Goal: Task Accomplishment & Management: Complete application form

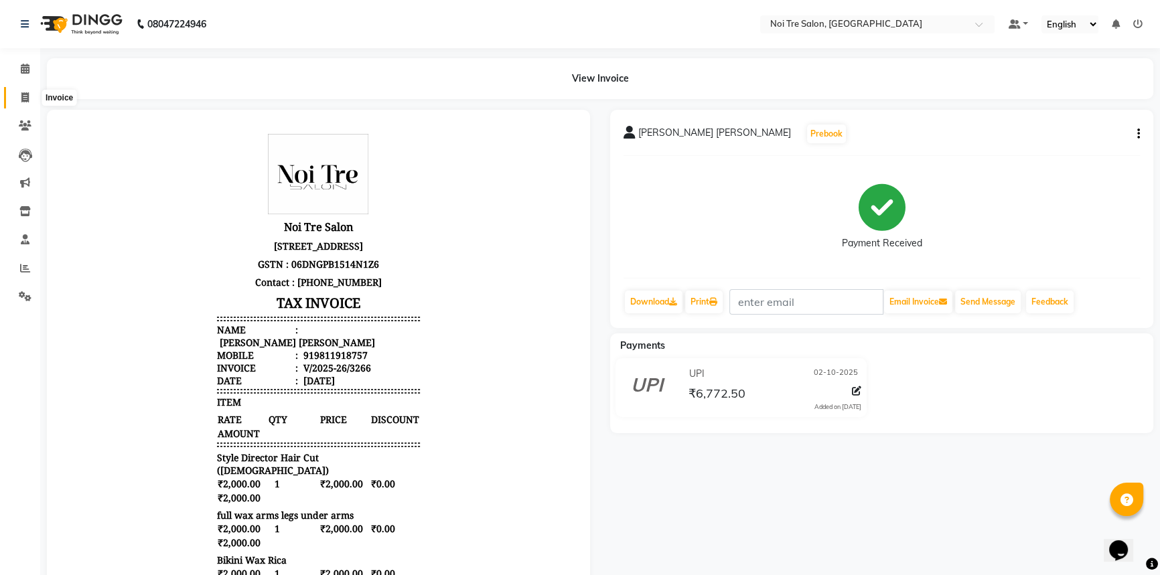
click at [28, 93] on icon at bounding box center [24, 97] width 7 height 10
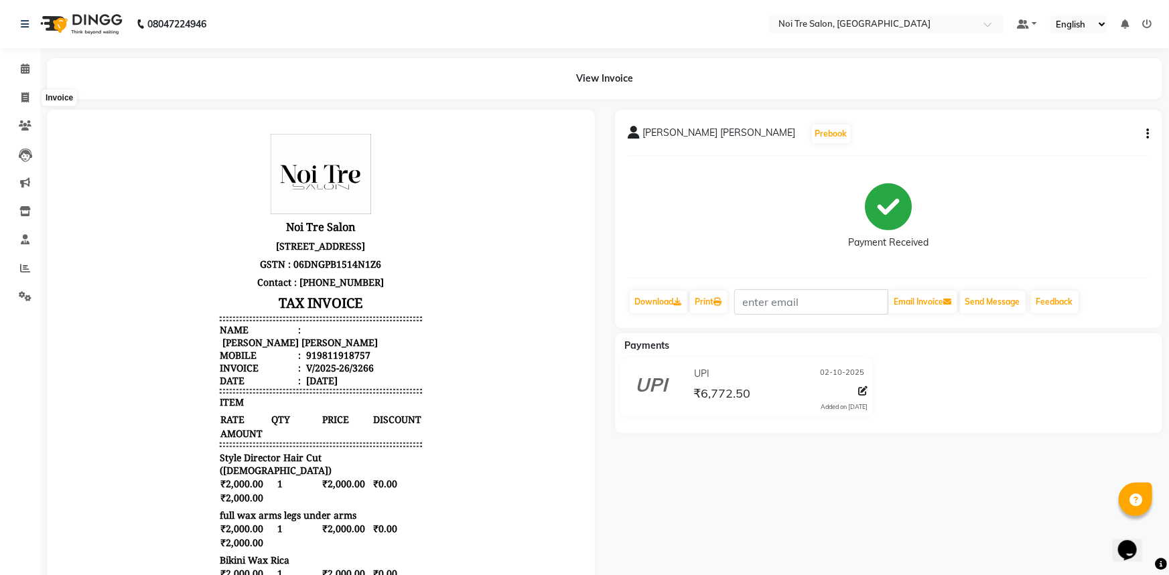
select select "service"
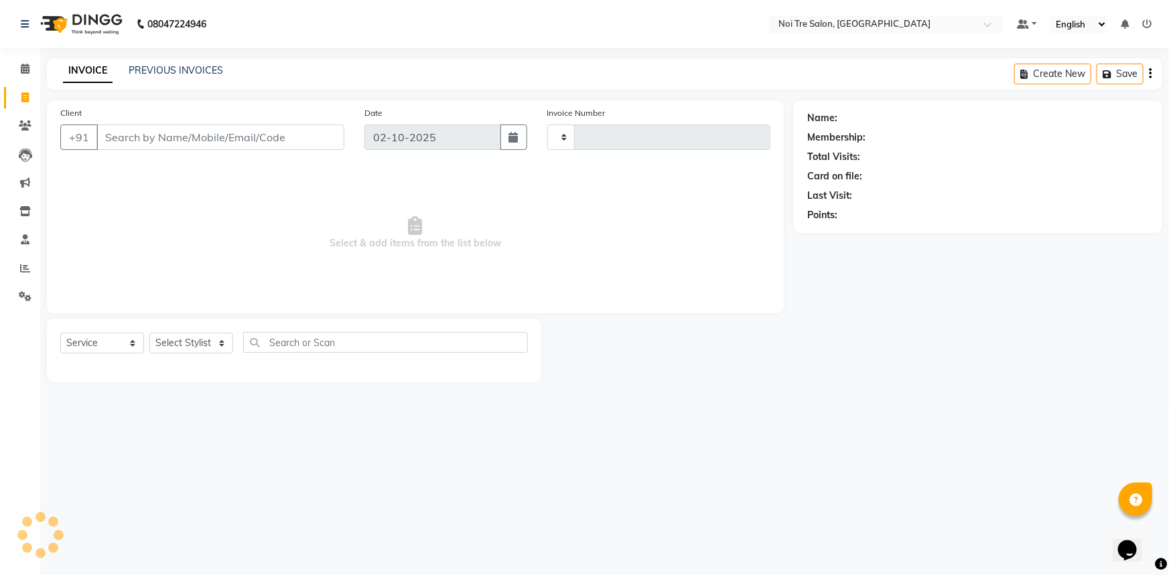
type input "3267"
select select "3710"
click at [199, 134] on input "Client" at bounding box center [220, 137] width 248 height 25
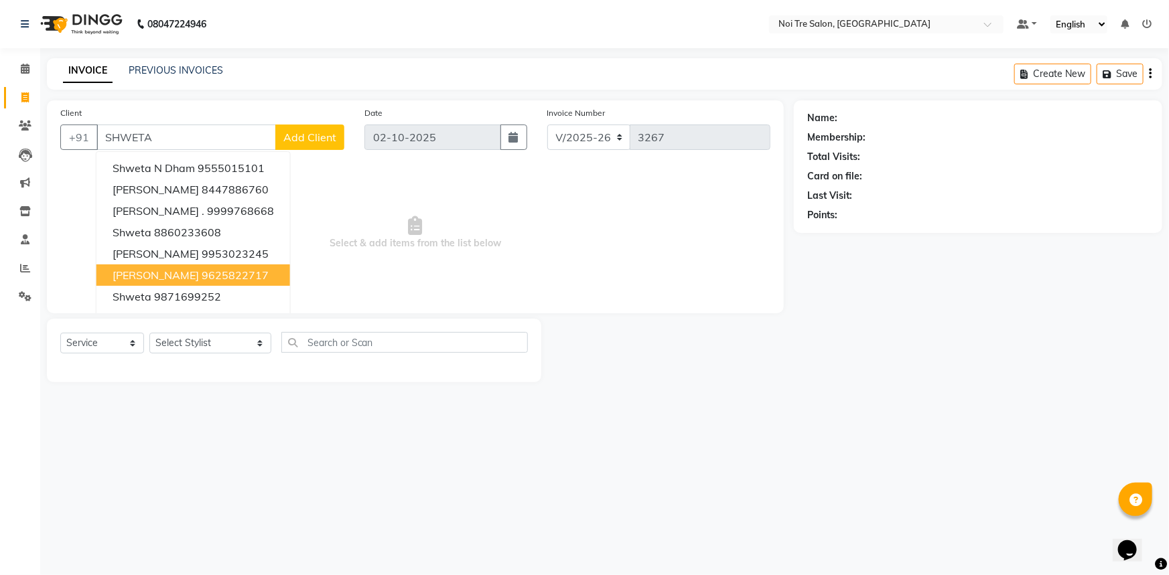
click at [219, 271] on ngb-highlight "9625822717" at bounding box center [235, 275] width 67 height 13
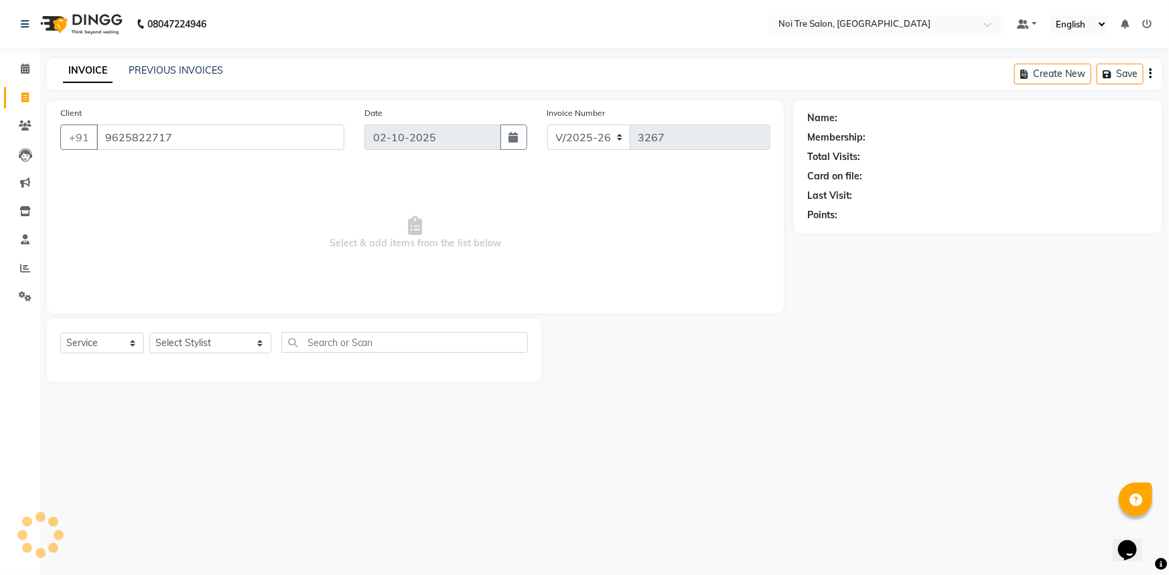
type input "9625822717"
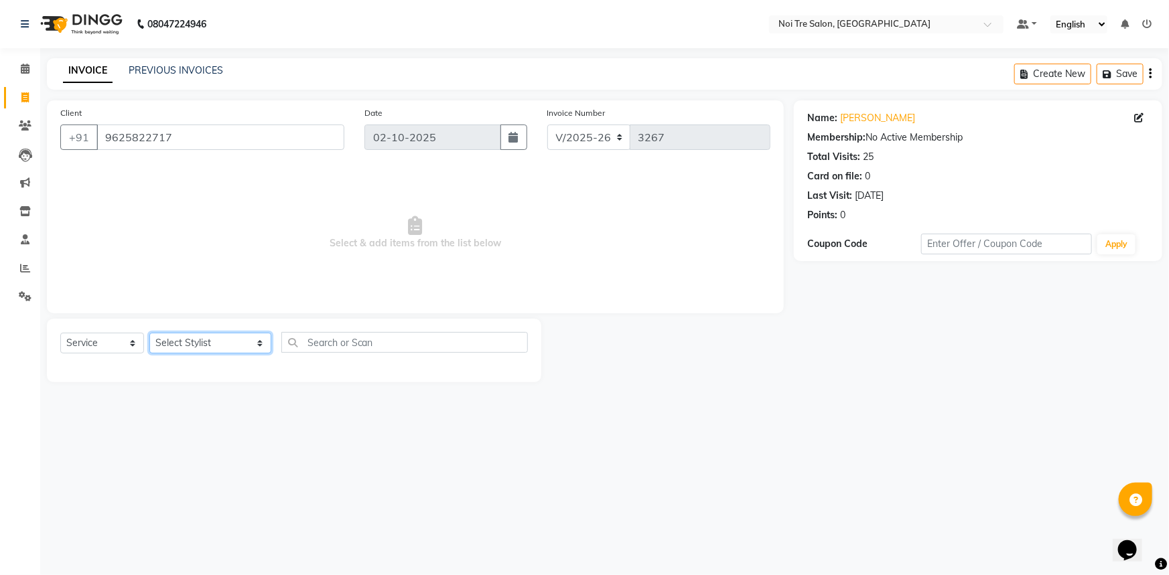
click at [222, 344] on select "Select Stylist [PERSON_NAME] [PERSON_NAME] STYLE DIRECTOR Curls Color [PERSON_N…" at bounding box center [210, 343] width 122 height 21
select select "37920"
click at [149, 333] on select "Select Stylist [PERSON_NAME] [PERSON_NAME] STYLE DIRECTOR Curls Color [PERSON_N…" at bounding box center [210, 343] width 122 height 21
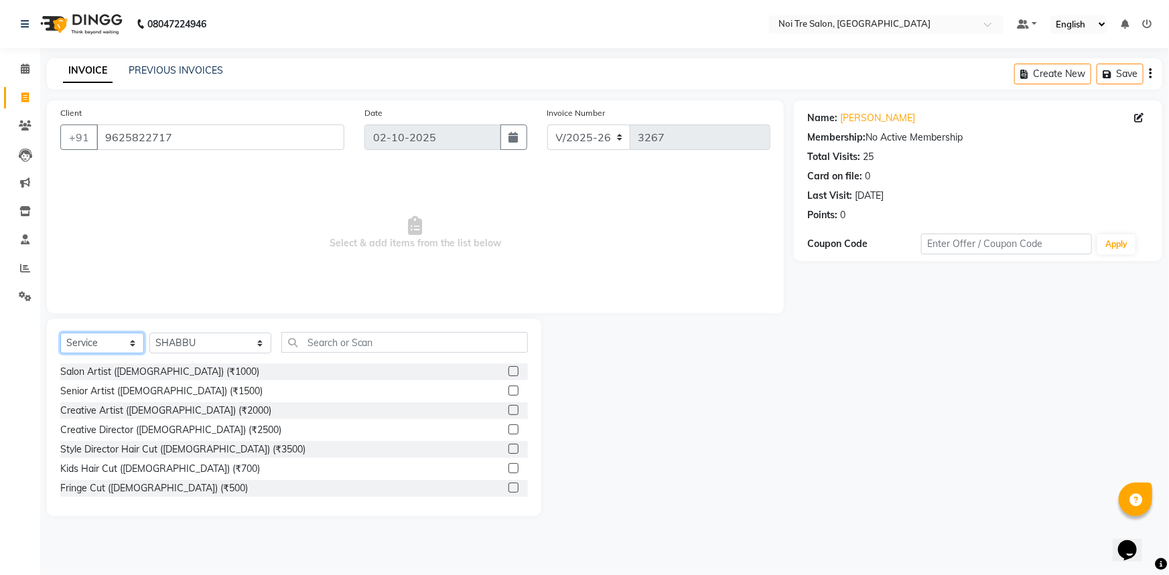
click at [96, 341] on select "Select Service Product Membership Package Voucher Prepaid Gift Card" at bounding box center [102, 343] width 84 height 21
select select "product"
click at [60, 333] on select "Select Service Product Membership Package Voucher Prepaid Gift Card" at bounding box center [102, 343] width 84 height 21
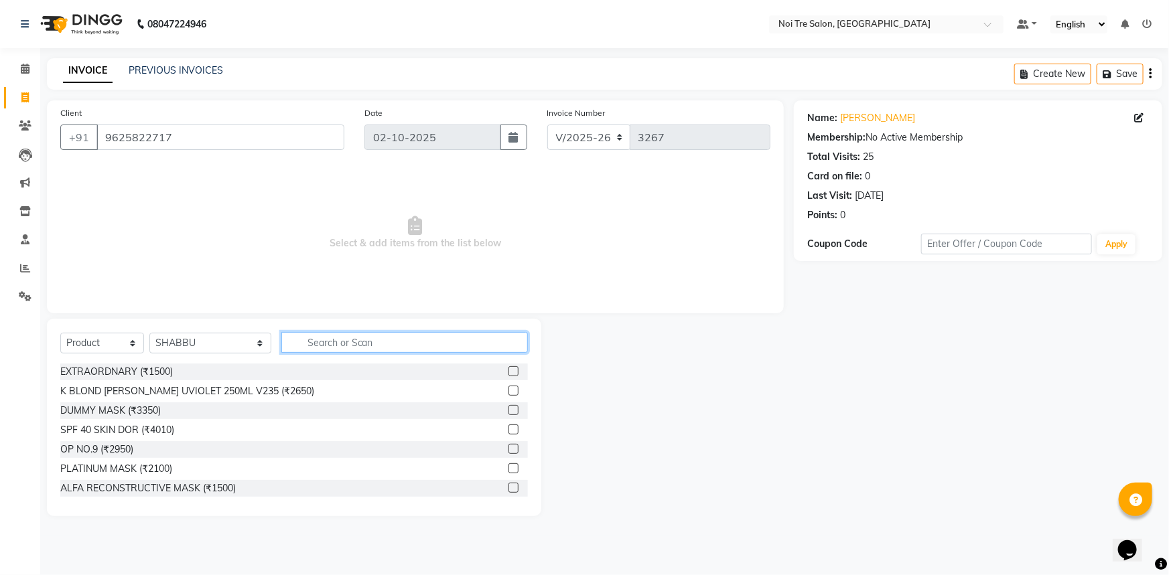
click at [329, 336] on input "text" at bounding box center [404, 342] width 247 height 21
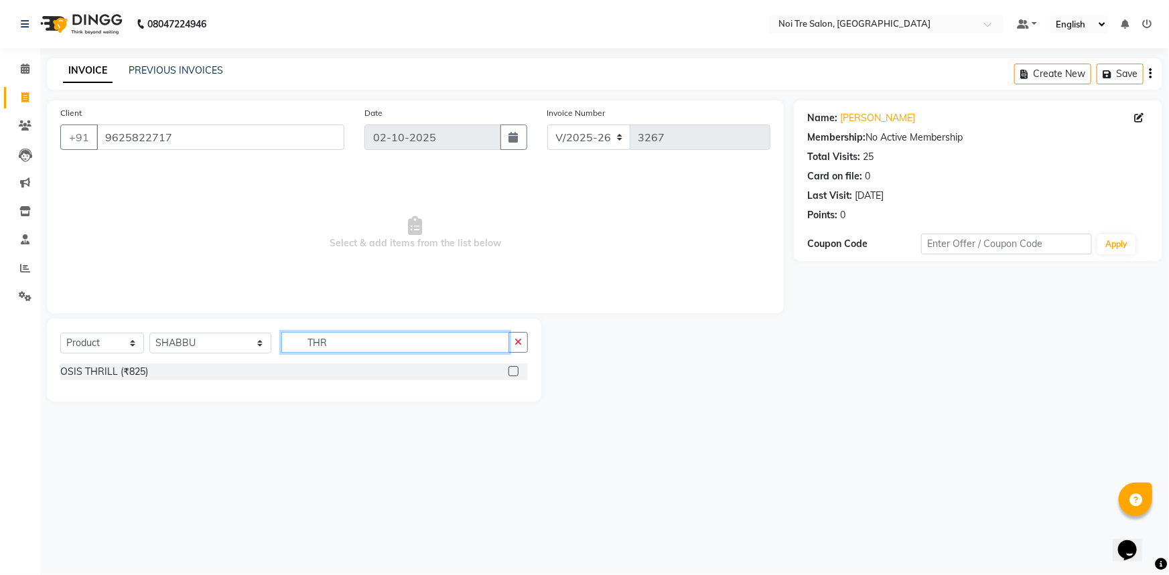
type input "THR"
click at [509, 372] on label at bounding box center [513, 371] width 10 height 10
click at [509, 372] on input "checkbox" at bounding box center [512, 372] width 9 height 9
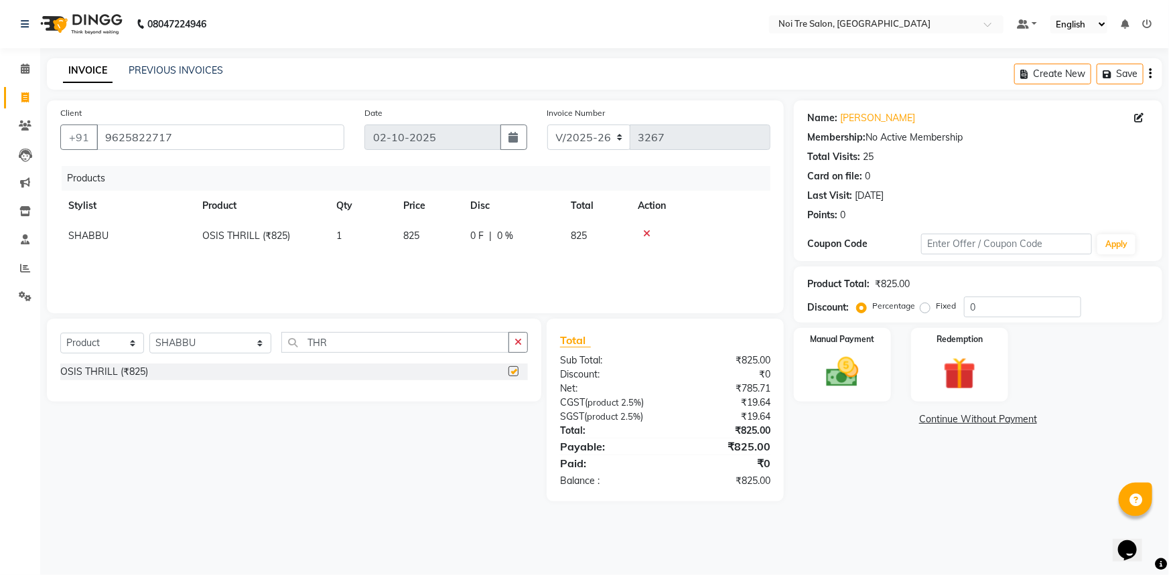
checkbox input "false"
click at [409, 237] on span "825" at bounding box center [411, 236] width 16 height 12
select select "37920"
drag, startPoint x: 439, startPoint y: 243, endPoint x: 413, endPoint y: 238, distance: 26.4
click at [413, 238] on td "825" at bounding box center [428, 239] width 67 height 37
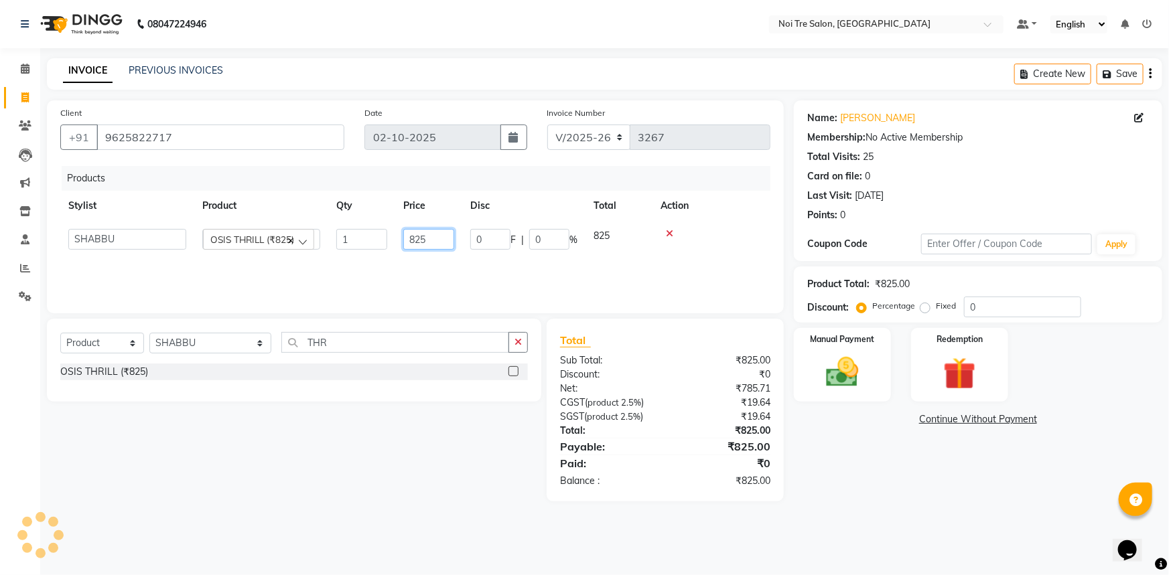
type input "8"
type input "1100"
click at [847, 375] on img at bounding box center [842, 372] width 55 height 39
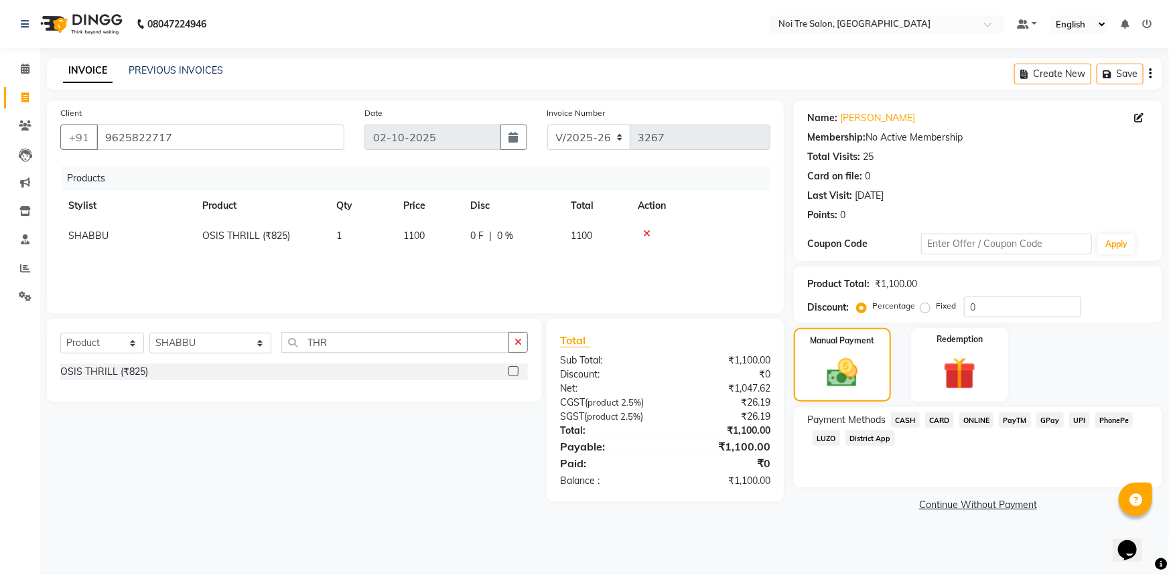
click at [1073, 422] on span "UPI" at bounding box center [1079, 420] width 21 height 15
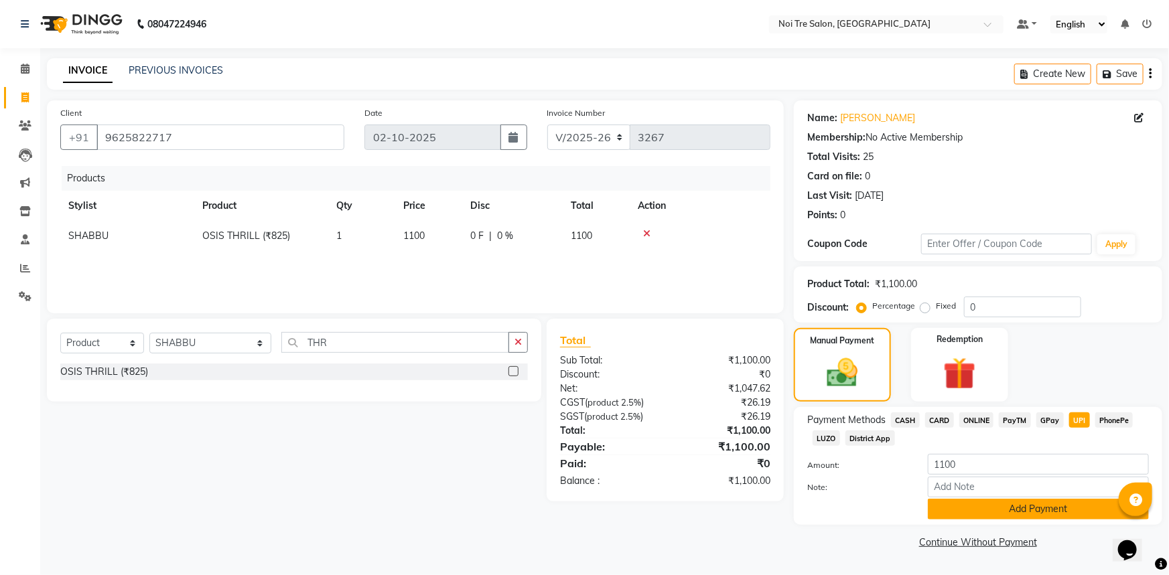
click at [978, 504] on button "Add Payment" at bounding box center [1038, 509] width 221 height 21
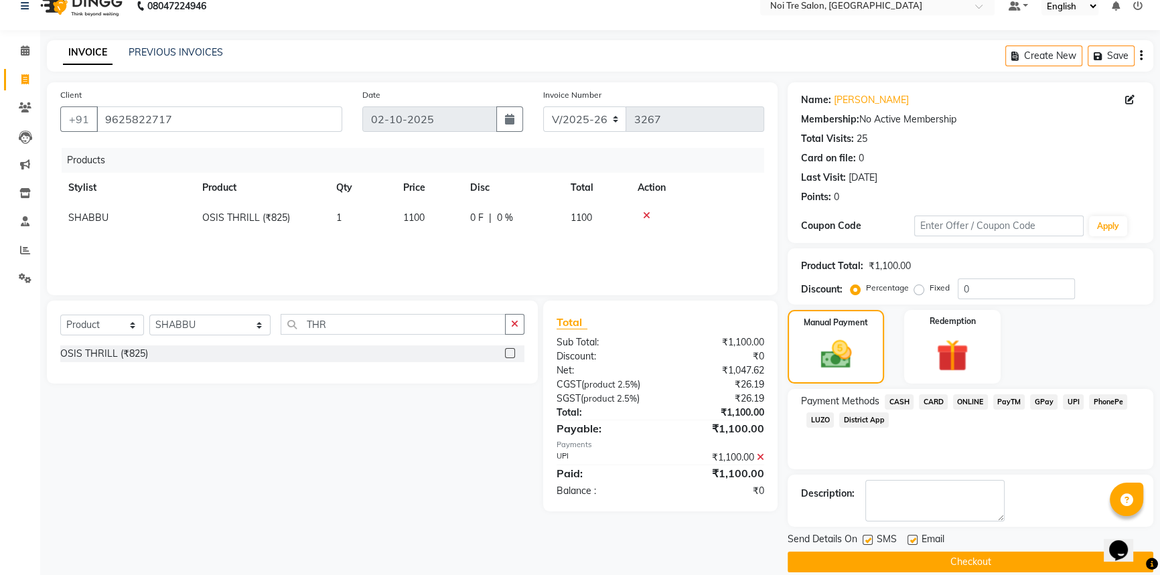
scroll to position [34, 0]
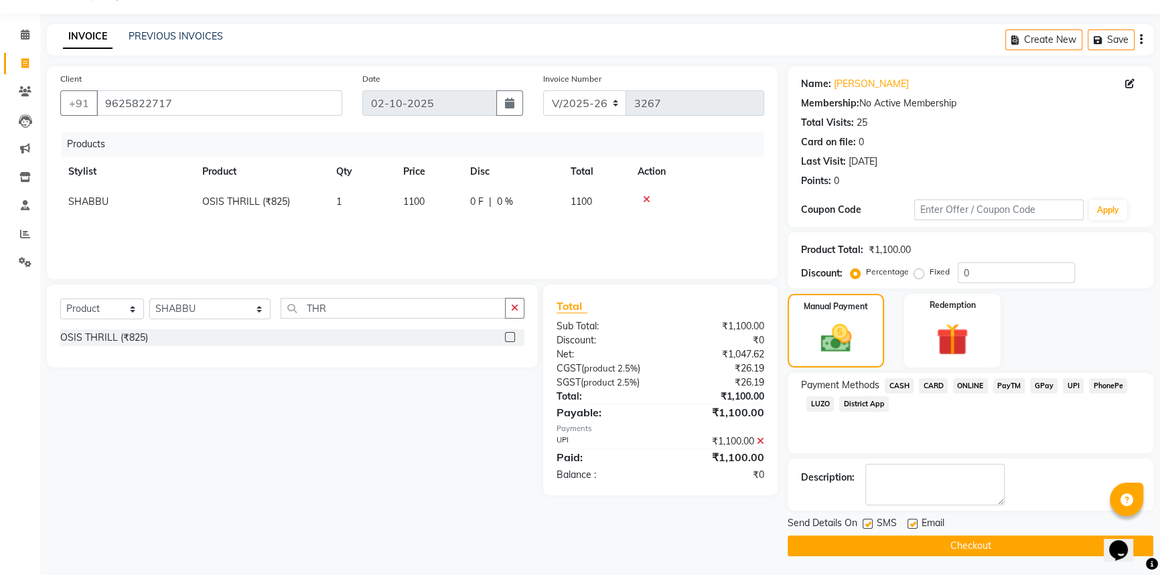
click at [989, 538] on button "Checkout" at bounding box center [971, 546] width 366 height 21
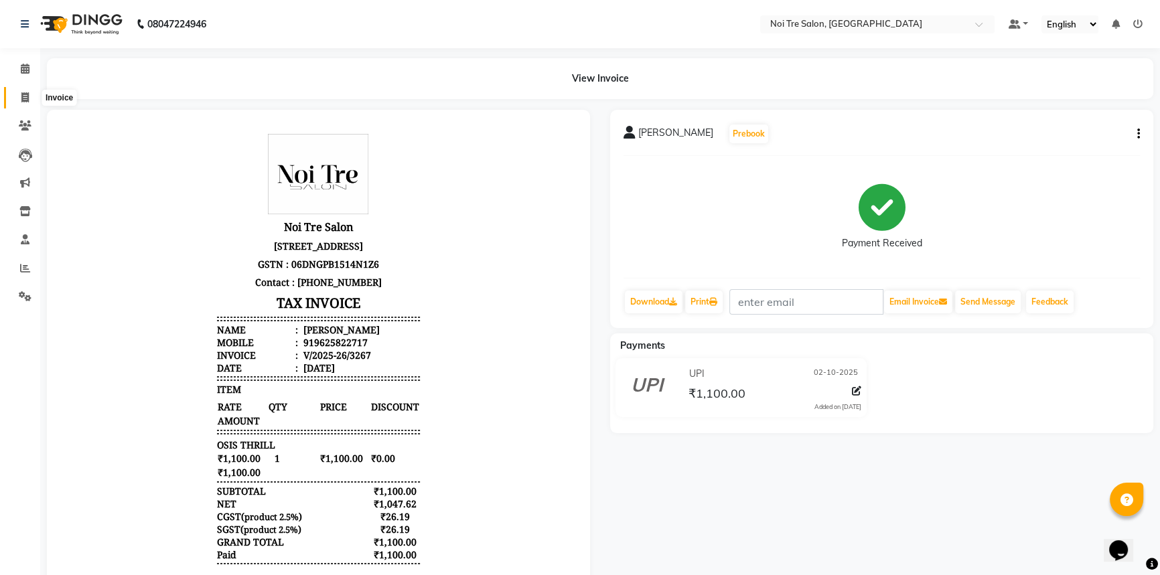
click at [21, 96] on icon at bounding box center [24, 97] width 7 height 10
select select "service"
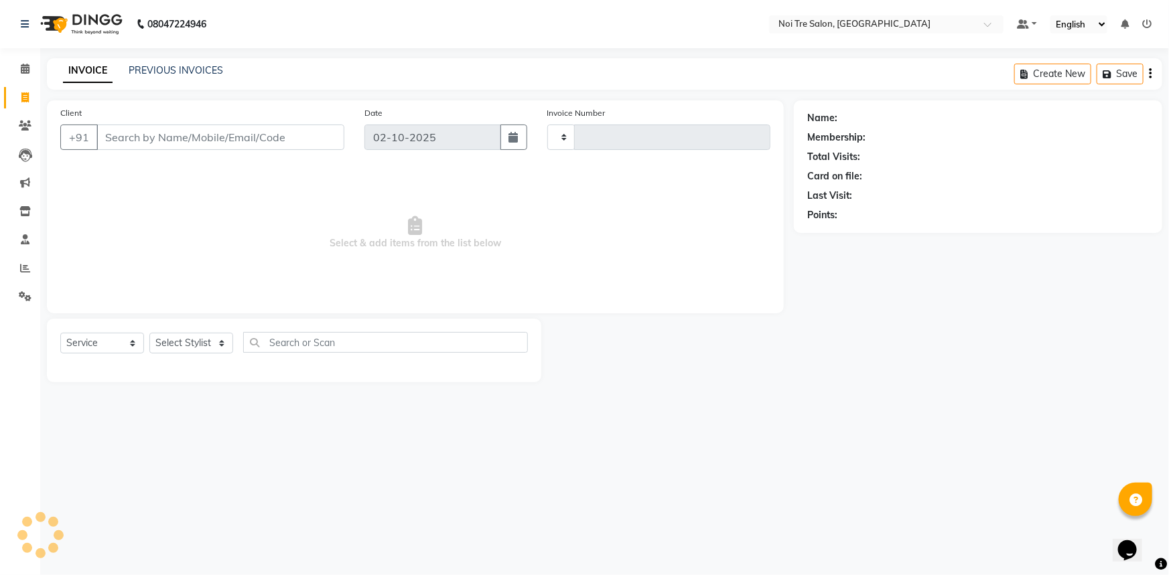
type input "3268"
select select "3710"
click at [233, 136] on input "Client" at bounding box center [220, 137] width 248 height 25
click at [273, 135] on input "Client" at bounding box center [220, 137] width 248 height 25
click at [251, 137] on input "Client" at bounding box center [220, 137] width 248 height 25
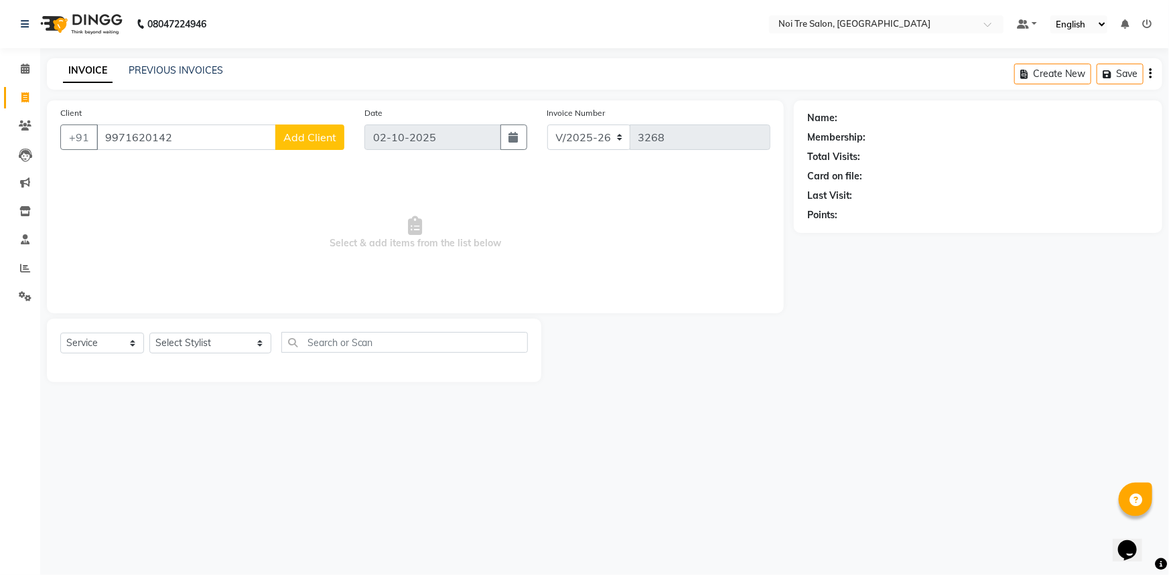
type input "9971620142"
click at [298, 141] on span "Add Client" at bounding box center [309, 137] width 53 height 13
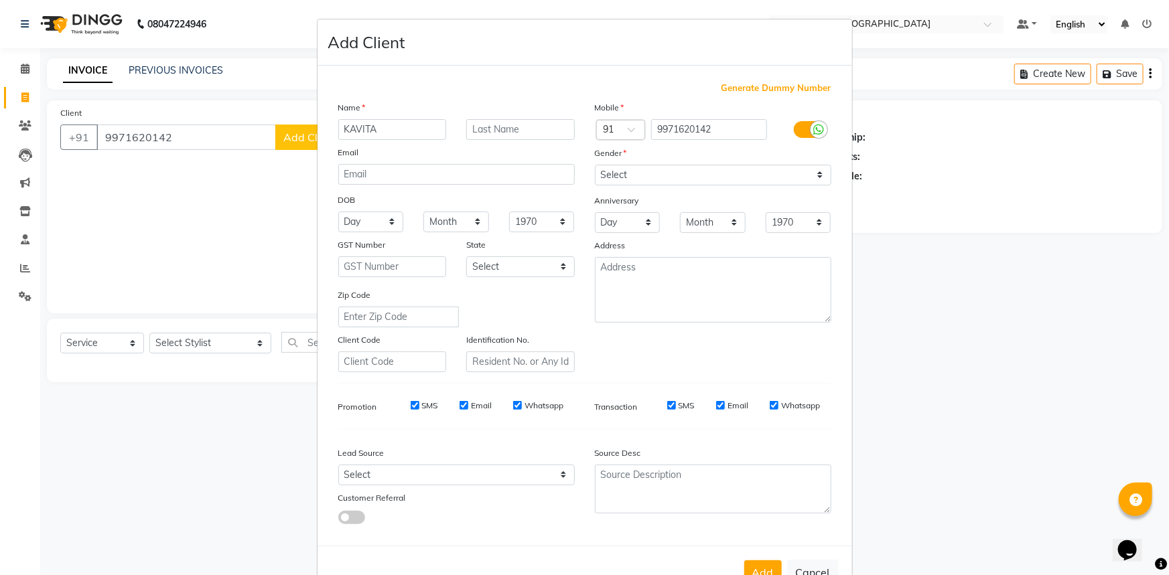
type input "KAVITA"
click at [518, 127] on input "text" at bounding box center [520, 129] width 109 height 21
type input "[PERSON_NAME]"
click at [708, 181] on select "Select [DEMOGRAPHIC_DATA] [DEMOGRAPHIC_DATA] Other Prefer Not To Say" at bounding box center [713, 175] width 236 height 21
click at [595, 165] on select "Select [DEMOGRAPHIC_DATA] [DEMOGRAPHIC_DATA] Other Prefer Not To Say" at bounding box center [713, 175] width 236 height 21
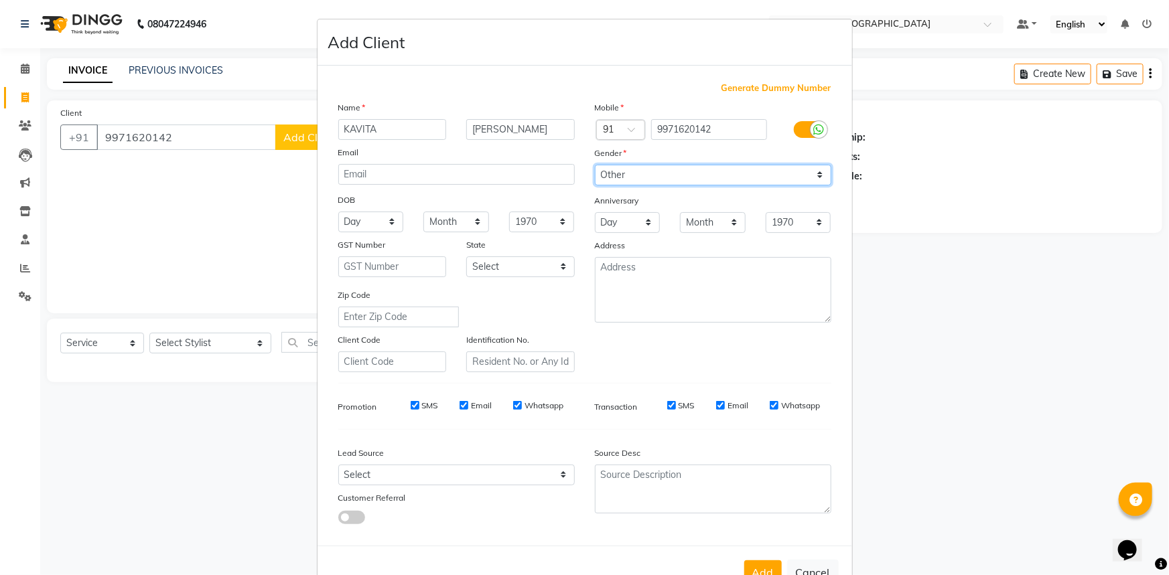
click at [713, 165] on select "Select [DEMOGRAPHIC_DATA] [DEMOGRAPHIC_DATA] Other Prefer Not To Say" at bounding box center [713, 175] width 236 height 21
select select "[DEMOGRAPHIC_DATA]"
click at [595, 165] on select "Select [DEMOGRAPHIC_DATA] [DEMOGRAPHIC_DATA] Other Prefer Not To Say" at bounding box center [713, 175] width 236 height 21
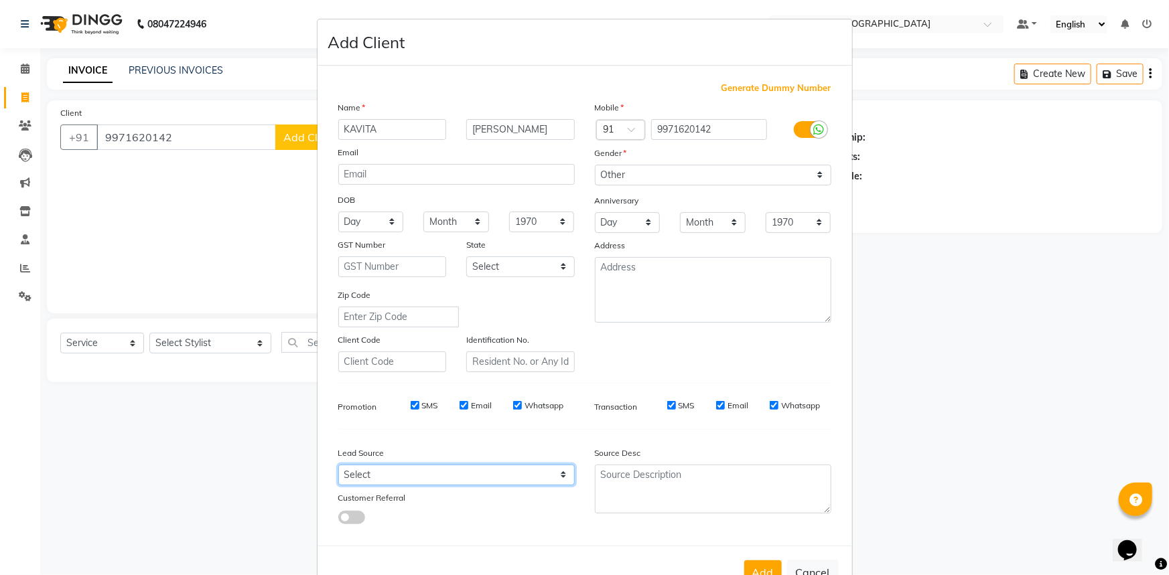
click at [484, 480] on select "Select Walk-in Referral Internet Friend Word of Mouth Advertisement Facebook Ju…" at bounding box center [456, 475] width 236 height 21
select select "26994"
click at [338, 468] on select "Select Walk-in Referral Internet Friend Word of Mouth Advertisement Facebook Ju…" at bounding box center [456, 475] width 236 height 21
click at [759, 570] on button "Add" at bounding box center [763, 573] width 38 height 24
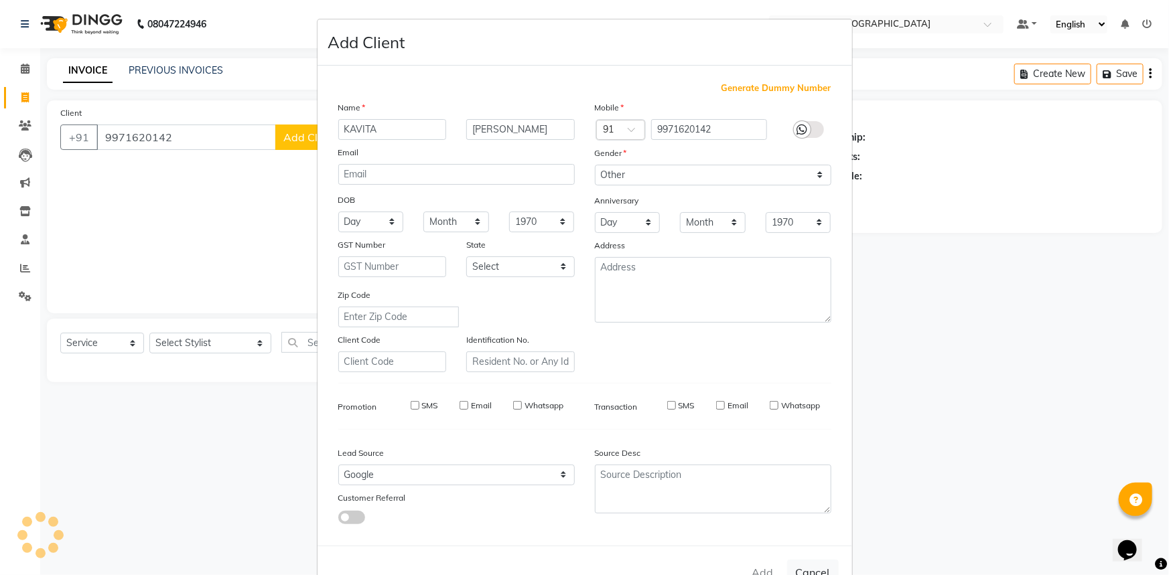
select select
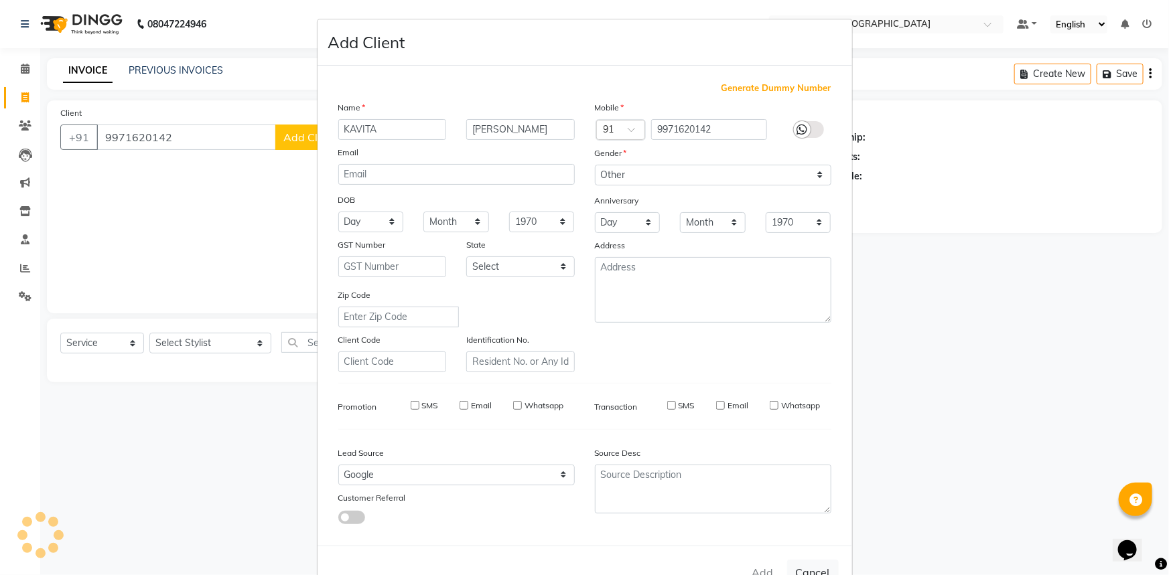
select select
checkbox input "false"
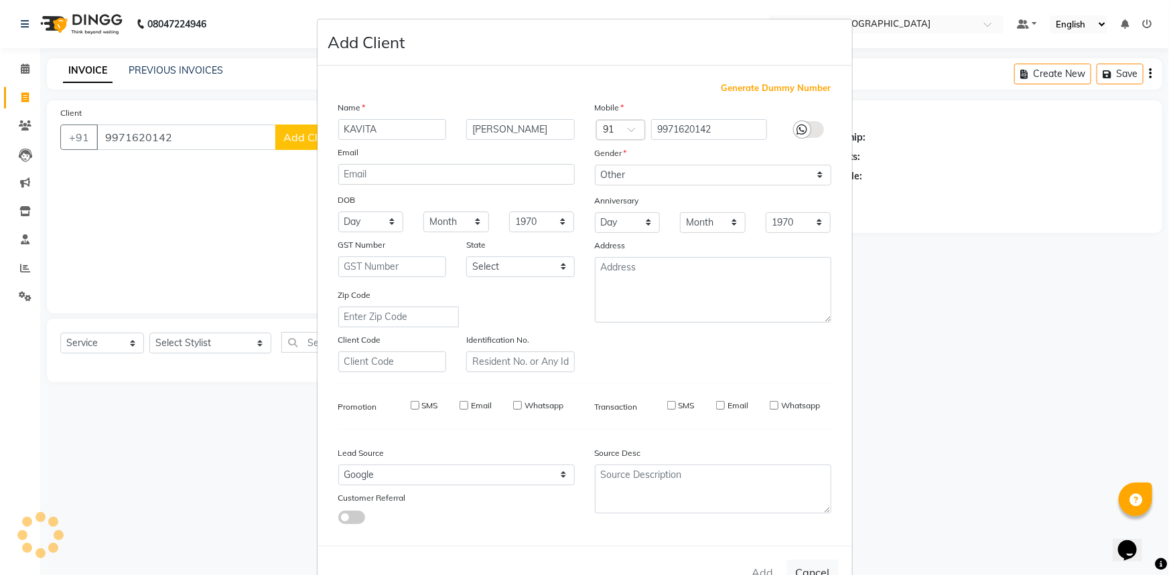
checkbox input "false"
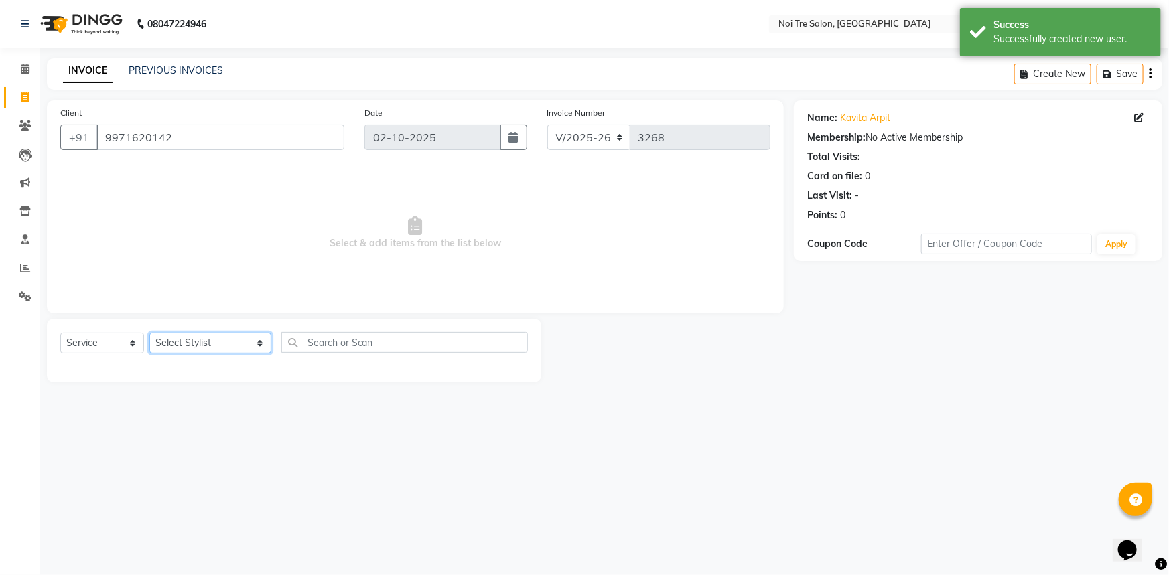
click at [206, 348] on select "Select Stylist [PERSON_NAME] [PERSON_NAME] STYLE DIRECTOR Curls Color [PERSON_N…" at bounding box center [210, 343] width 122 height 21
select select "37871"
click at [149, 333] on select "Select Stylist [PERSON_NAME] [PERSON_NAME] STYLE DIRECTOR Curls Color [PERSON_N…" at bounding box center [210, 343] width 122 height 21
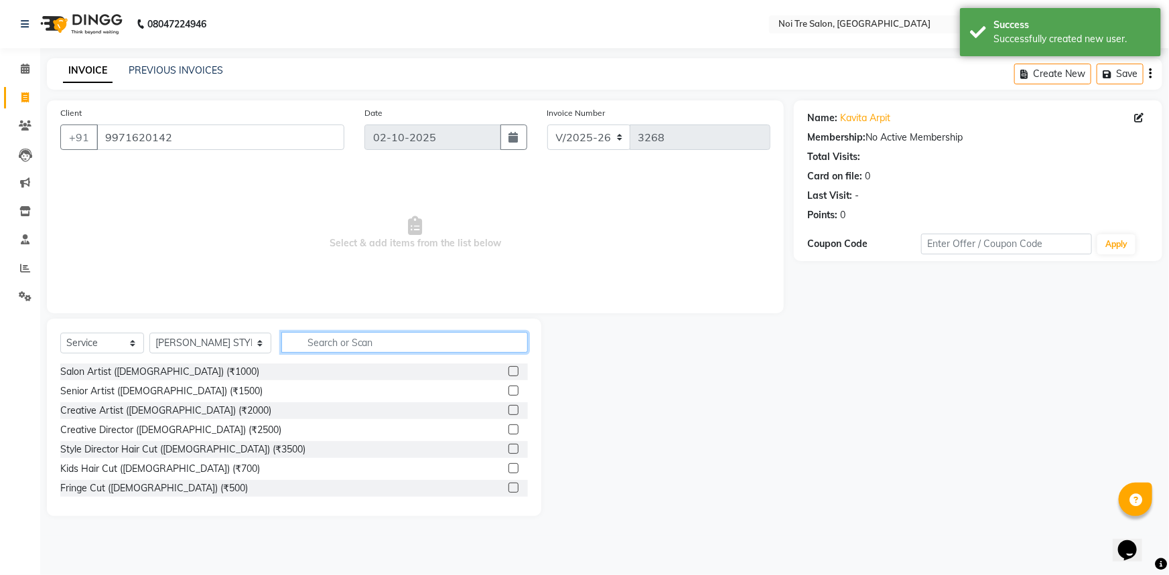
click at [332, 347] on input "text" at bounding box center [404, 342] width 247 height 21
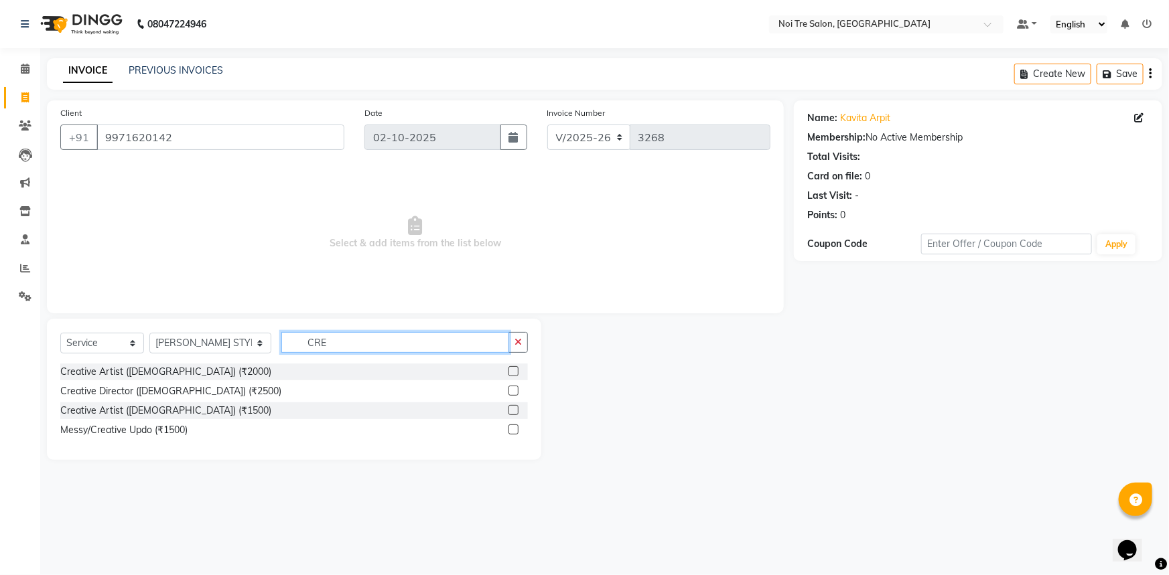
type input "CRE"
click at [513, 393] on label at bounding box center [513, 391] width 10 height 10
click at [513, 393] on input "checkbox" at bounding box center [512, 391] width 9 height 9
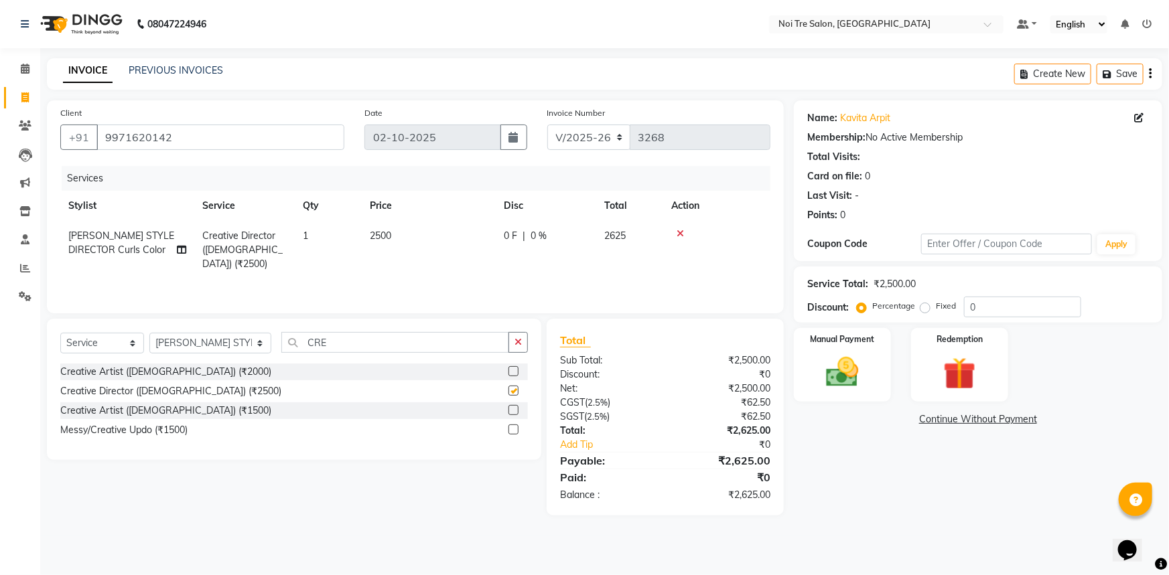
checkbox input "false"
click at [880, 366] on div "Manual Payment" at bounding box center [842, 365] width 101 height 77
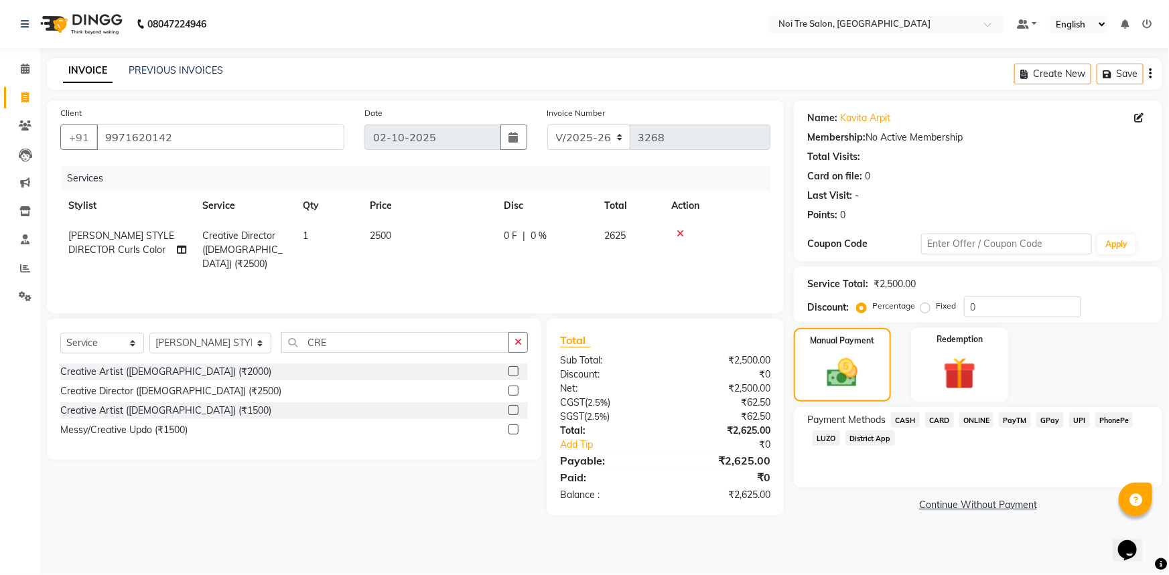
click at [945, 421] on span "CARD" at bounding box center [939, 420] width 29 height 15
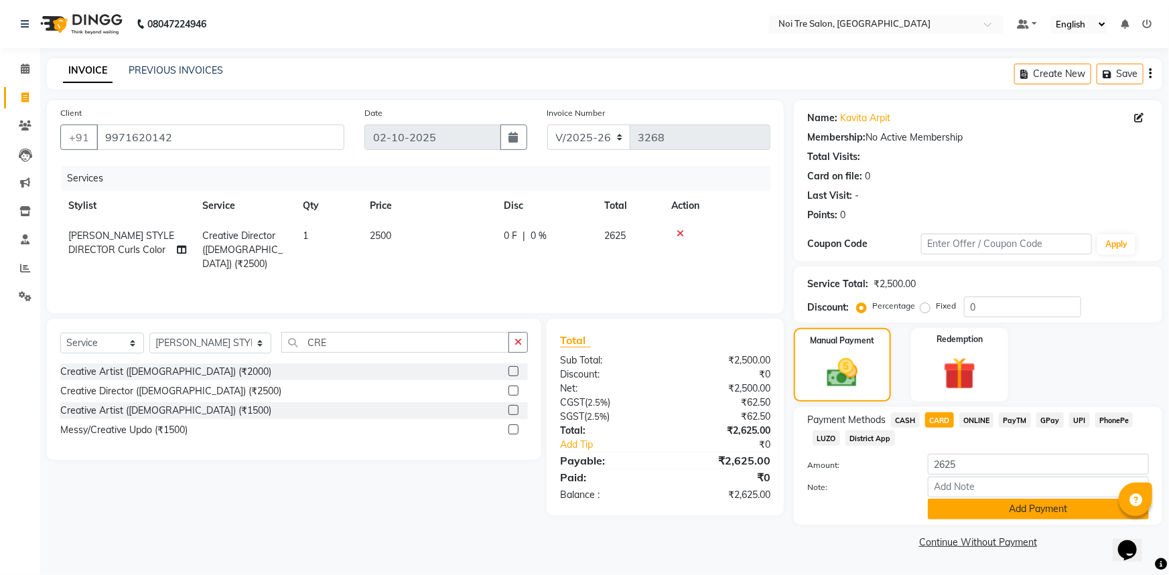
click at [987, 509] on button "Add Payment" at bounding box center [1038, 509] width 221 height 21
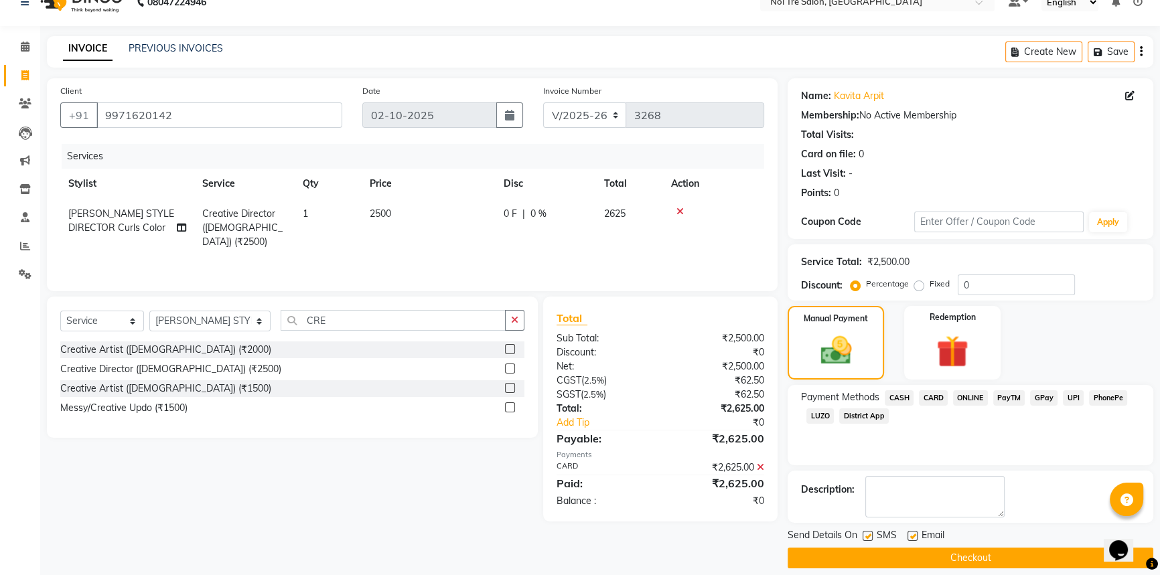
scroll to position [34, 0]
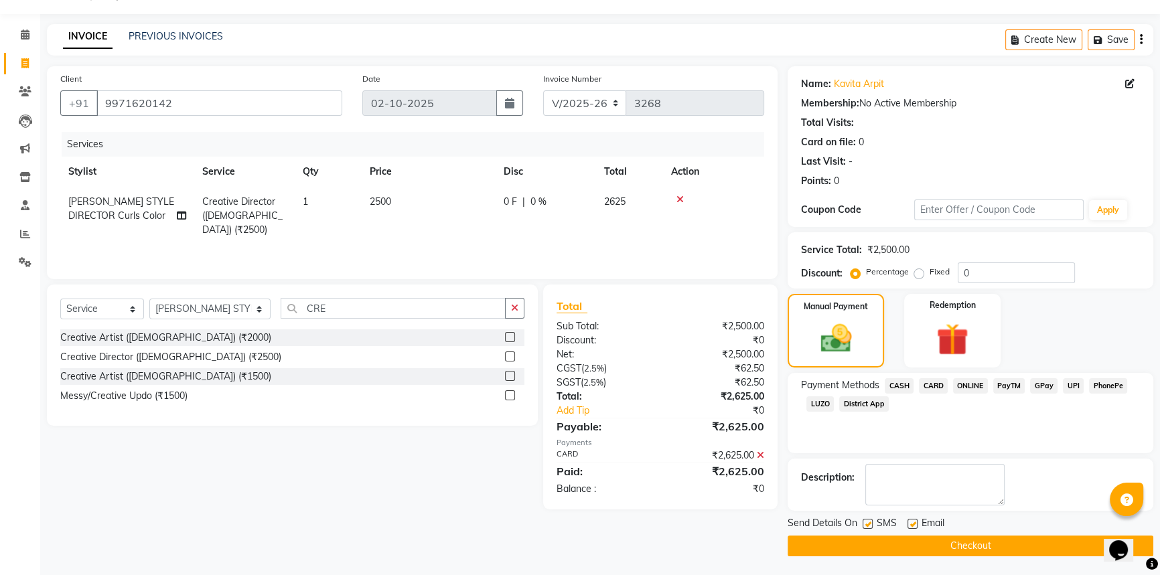
click at [985, 549] on button "Checkout" at bounding box center [971, 546] width 366 height 21
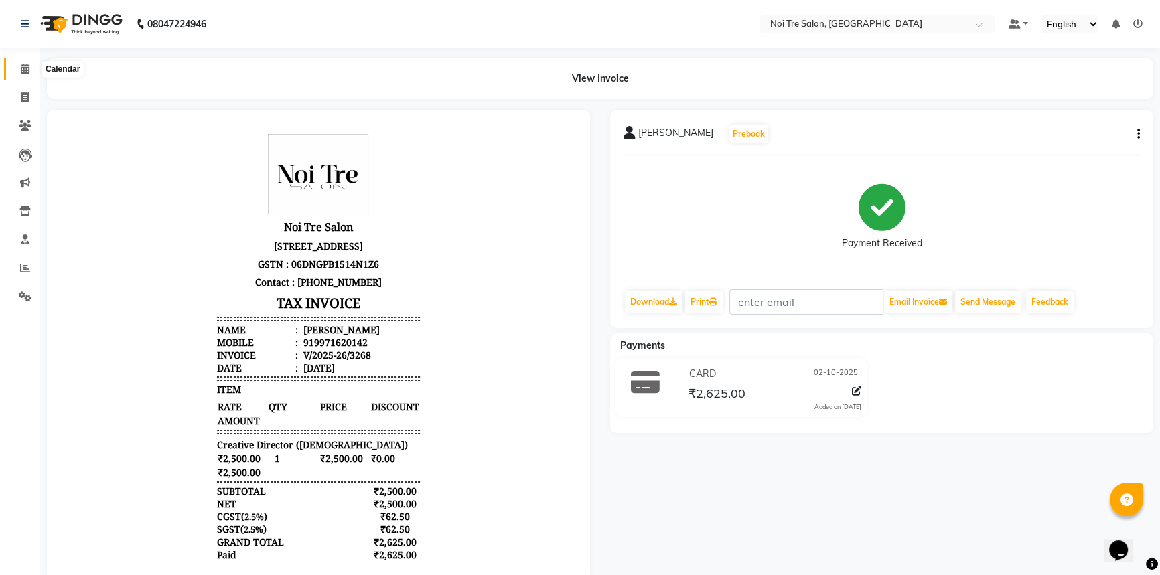
click at [27, 65] on icon at bounding box center [25, 69] width 9 height 10
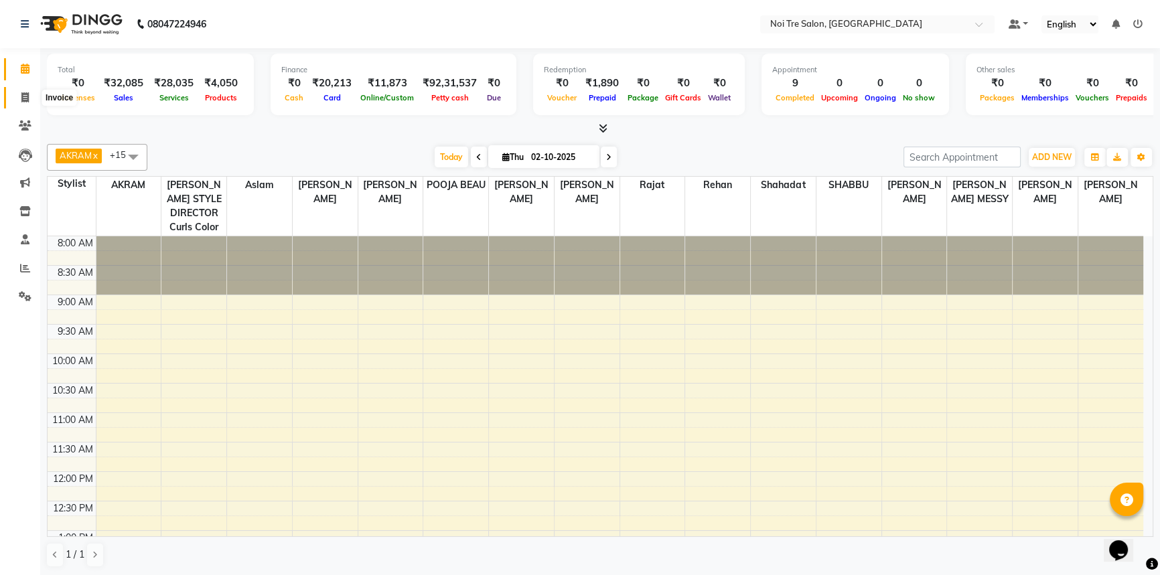
click at [21, 97] on icon at bounding box center [24, 97] width 7 height 10
select select "service"
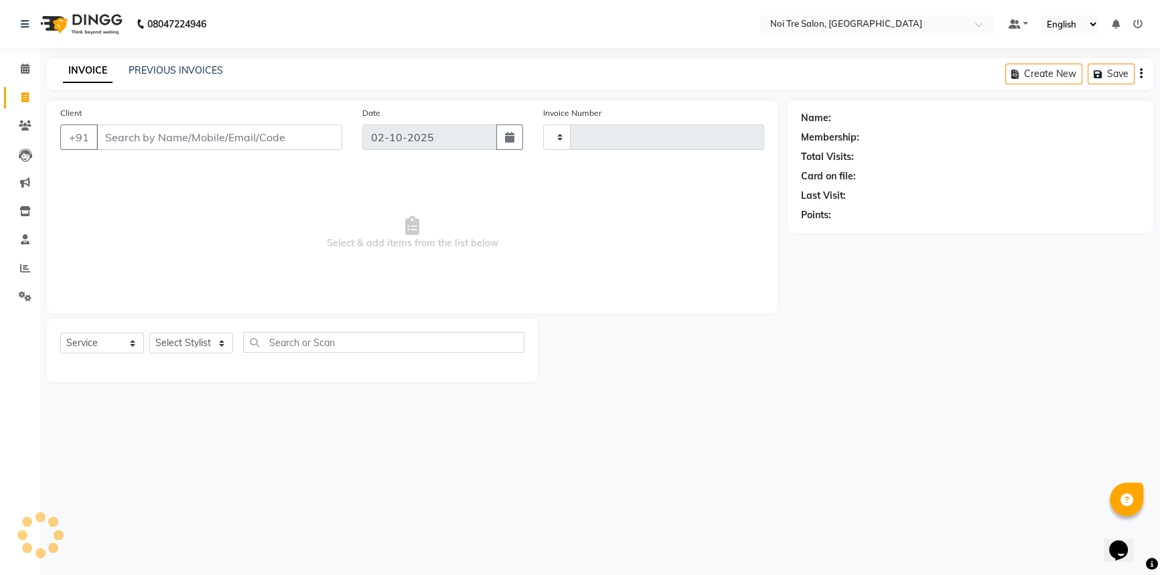
type input "3269"
select select "3710"
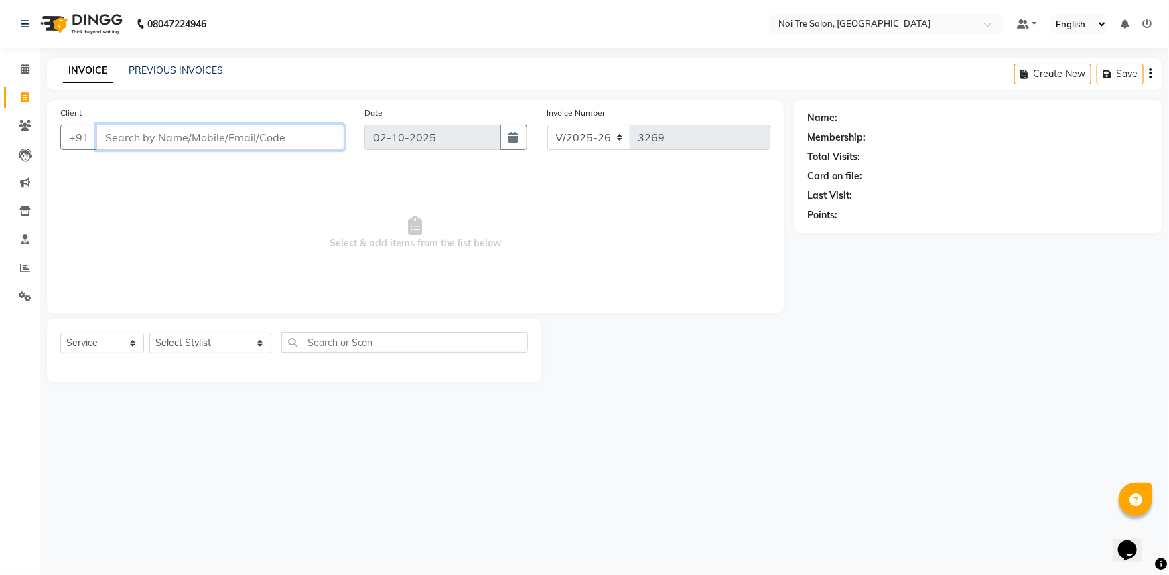
click at [241, 131] on input "Client" at bounding box center [220, 137] width 248 height 25
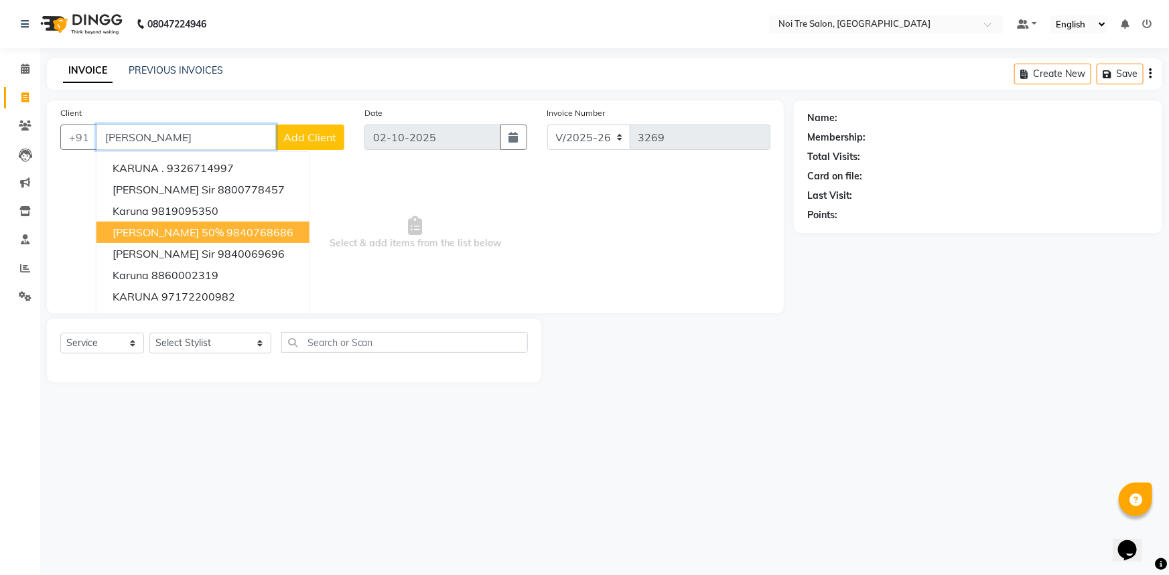
click at [252, 230] on ngb-highlight "9840768686" at bounding box center [259, 232] width 67 height 13
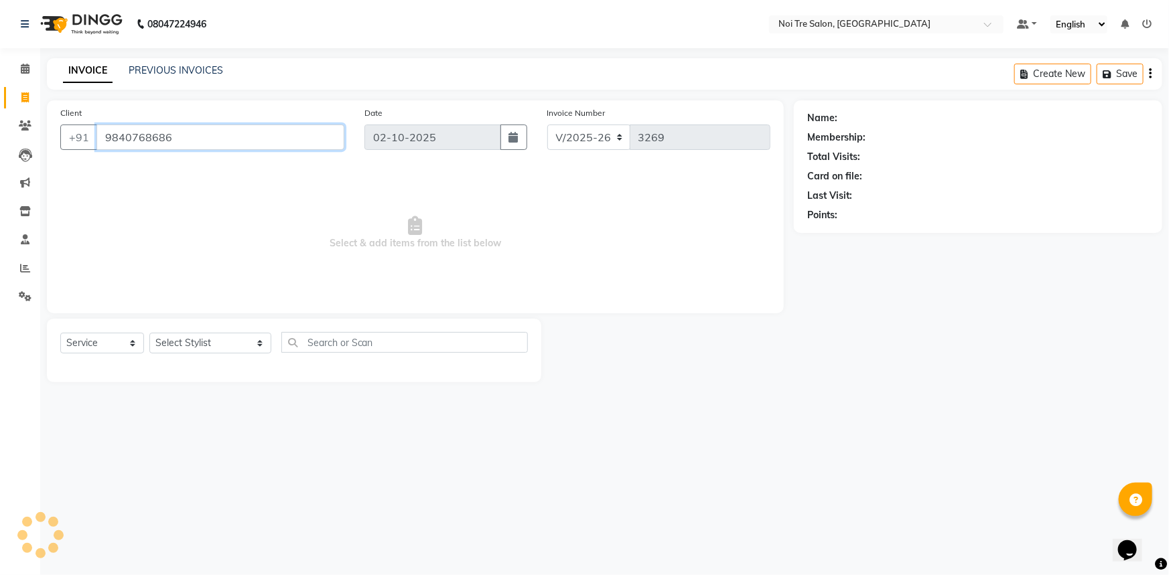
type input "9840768686"
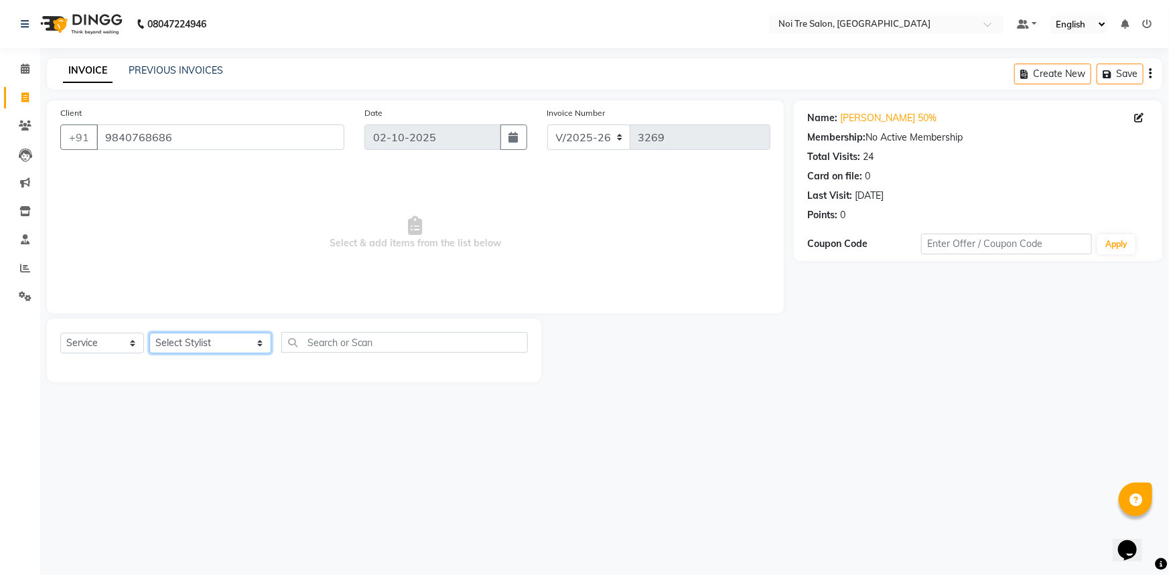
click at [225, 345] on select "Select Stylist [PERSON_NAME] [PERSON_NAME] STYLE DIRECTOR Curls Color [PERSON_N…" at bounding box center [210, 343] width 122 height 21
select select "37920"
click at [149, 333] on select "Select Stylist [PERSON_NAME] [PERSON_NAME] STYLE DIRECTOR Curls Color [PERSON_N…" at bounding box center [210, 343] width 122 height 21
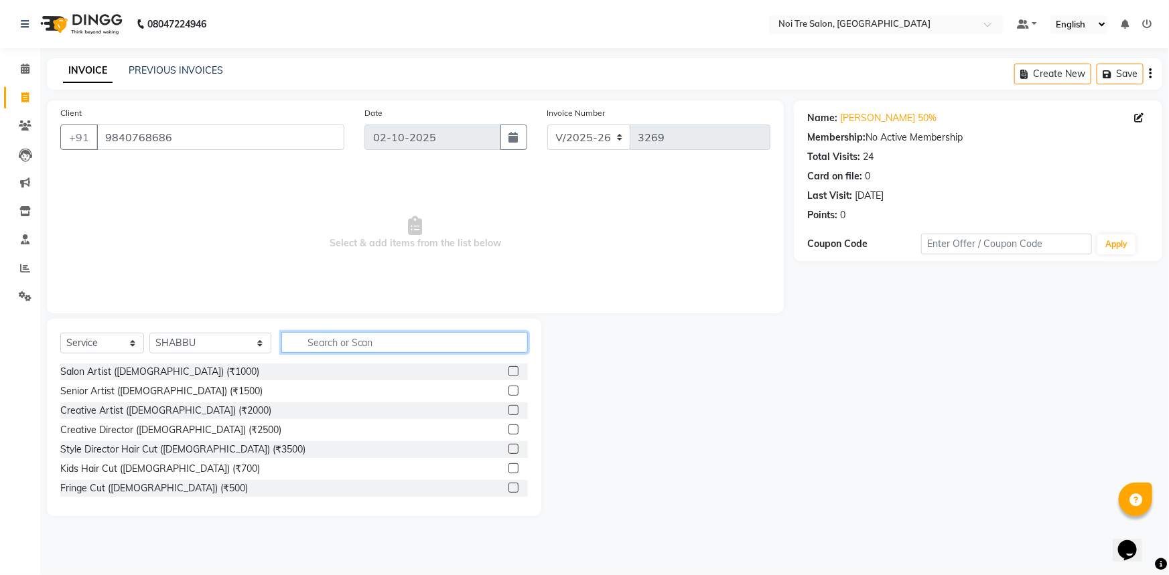
click at [301, 341] on input "text" at bounding box center [404, 342] width 247 height 21
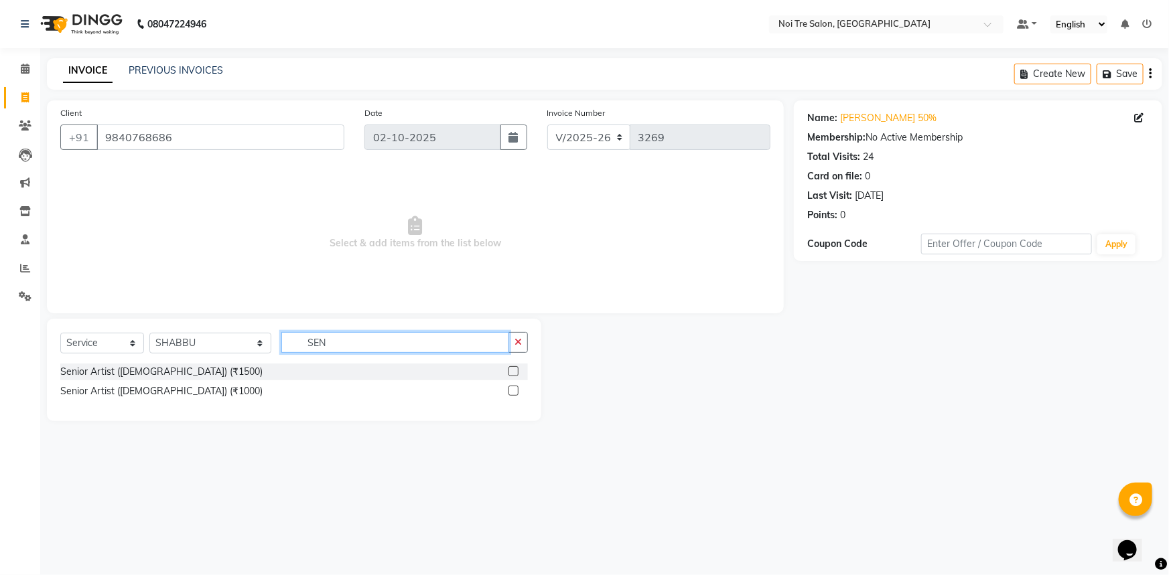
type input "SEN"
click at [514, 391] on label at bounding box center [513, 391] width 10 height 10
click at [514, 391] on input "checkbox" at bounding box center [512, 391] width 9 height 9
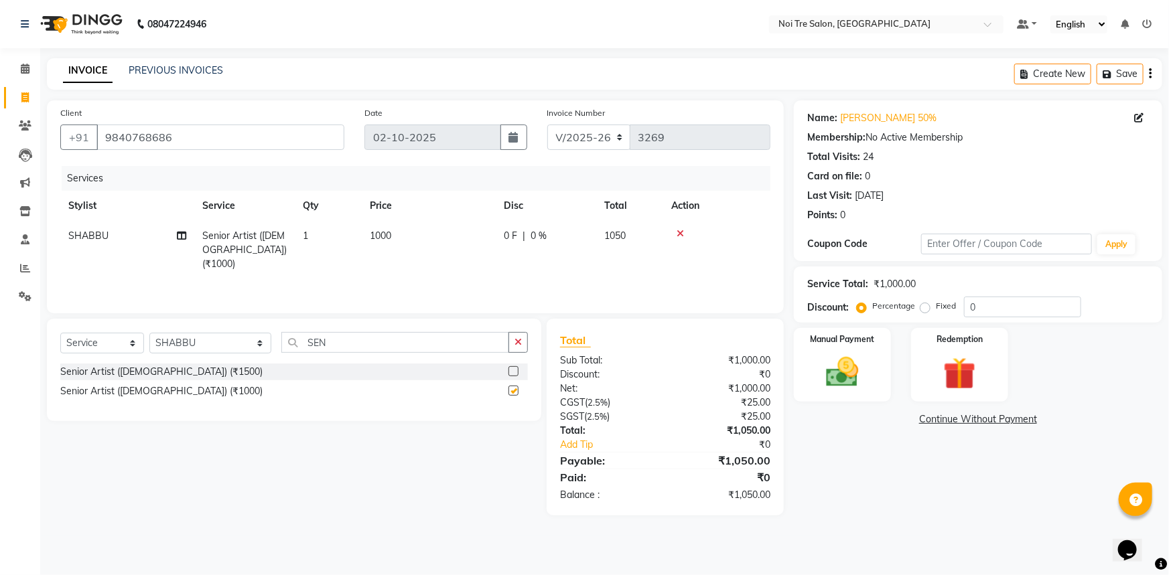
checkbox input "false"
drag, startPoint x: 328, startPoint y: 347, endPoint x: 204, endPoint y: 348, distance: 123.3
click at [204, 348] on div "Select Service Product Membership Package Voucher Prepaid Gift Card Select Styl…" at bounding box center [294, 347] width 468 height 31
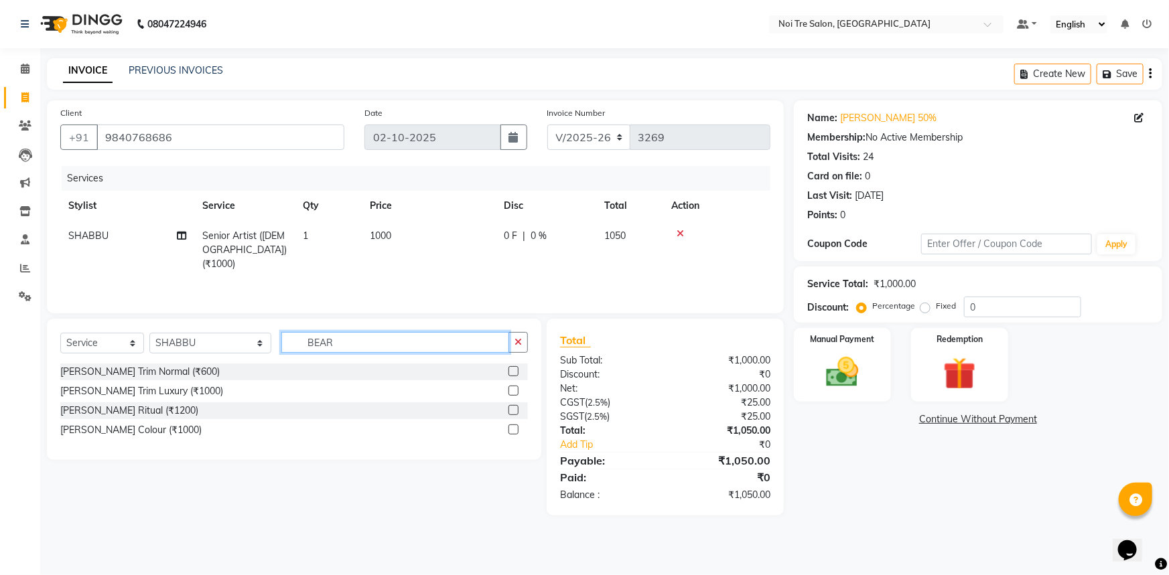
type input "BEAR"
click at [513, 375] on div "[PERSON_NAME] Trim Normal (₹600) [PERSON_NAME] Trim Luxury (₹1000) [PERSON_NAME…" at bounding box center [294, 403] width 468 height 78
click at [514, 392] on label at bounding box center [513, 391] width 10 height 10
click at [514, 392] on input "checkbox" at bounding box center [512, 391] width 9 height 9
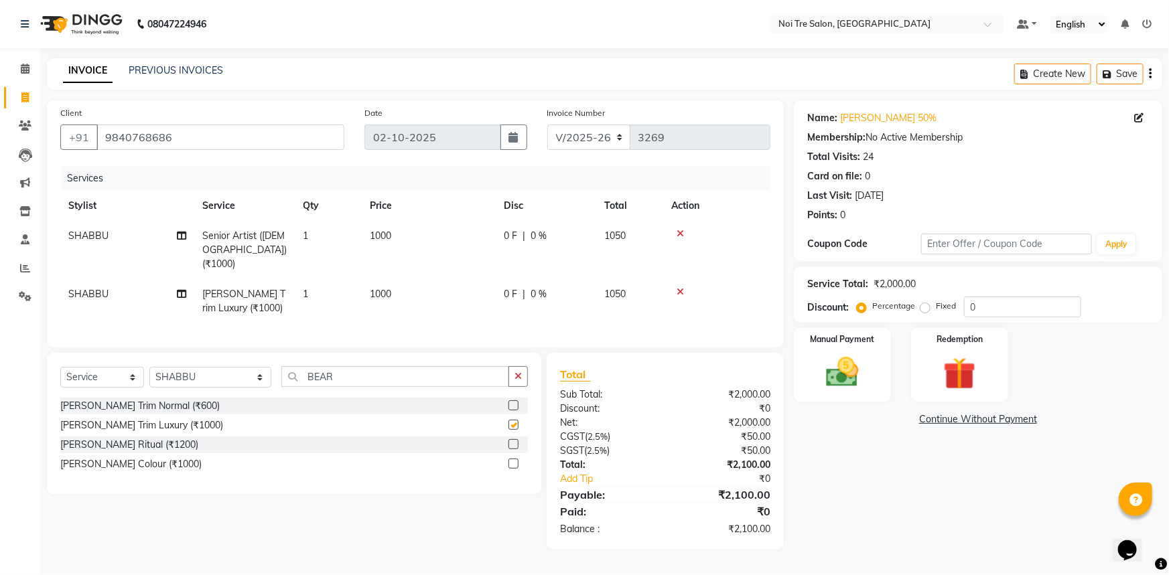
checkbox input "false"
click at [233, 375] on select "Select Stylist [PERSON_NAME] [PERSON_NAME] STYLE DIRECTOR Curls Color [PERSON_N…" at bounding box center [210, 377] width 122 height 21
select select "43583"
click at [149, 367] on select "Select Stylist [PERSON_NAME] [PERSON_NAME] STYLE DIRECTOR Curls Color [PERSON_N…" at bounding box center [210, 377] width 122 height 21
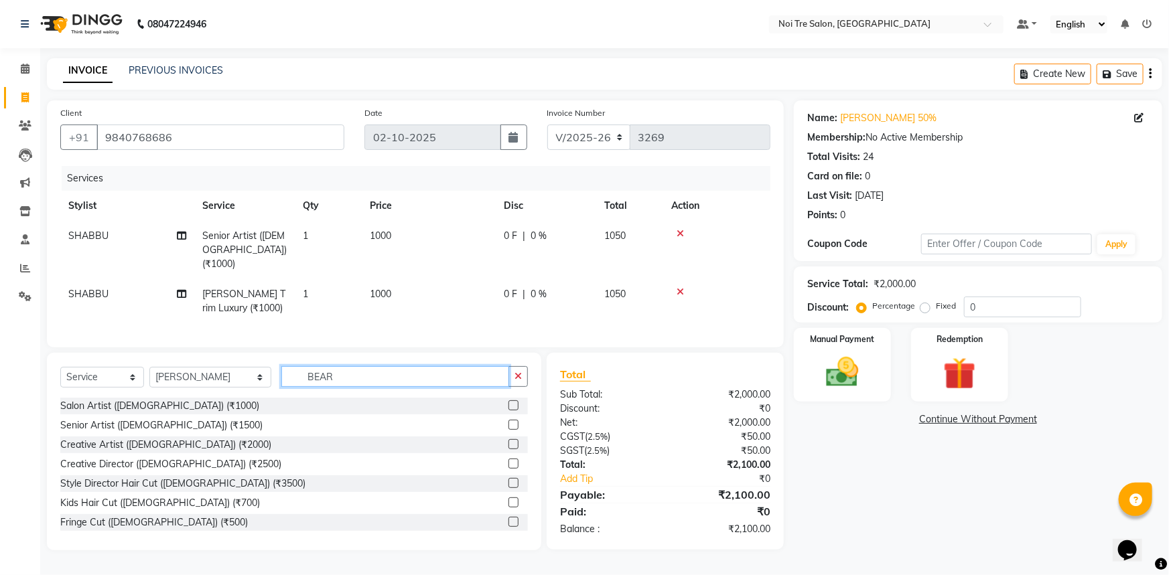
drag, startPoint x: 330, startPoint y: 372, endPoint x: 230, endPoint y: 374, distance: 99.8
click at [230, 374] on div "Select Service Product Membership Package Voucher Prepaid Gift Card Select Styl…" at bounding box center [294, 381] width 468 height 31
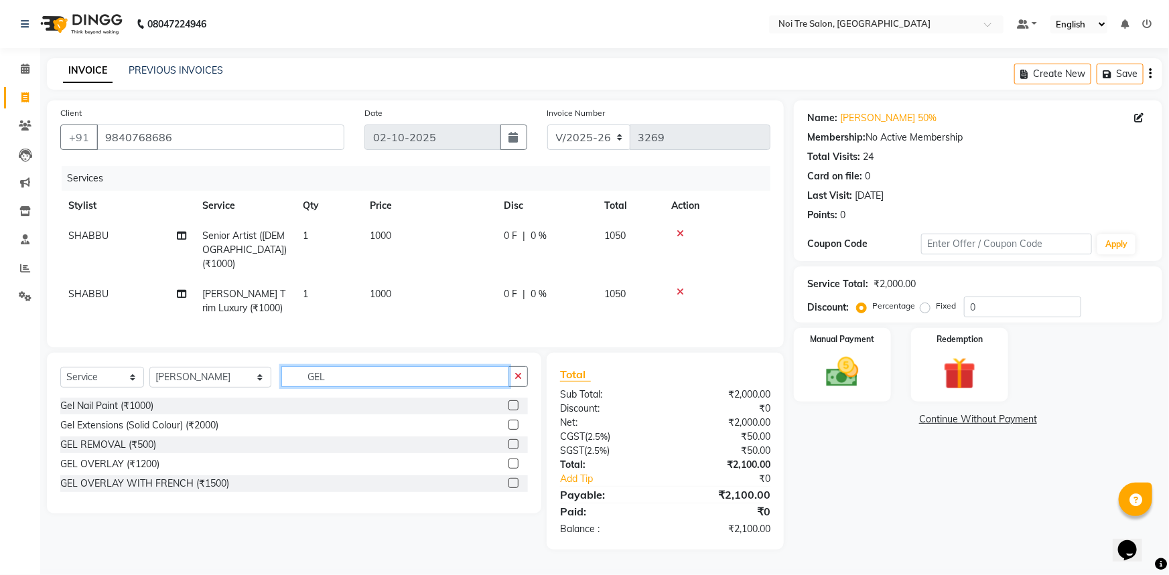
type input "GEL"
click at [515, 401] on label at bounding box center [513, 406] width 10 height 10
click at [515, 402] on input "checkbox" at bounding box center [512, 406] width 9 height 9
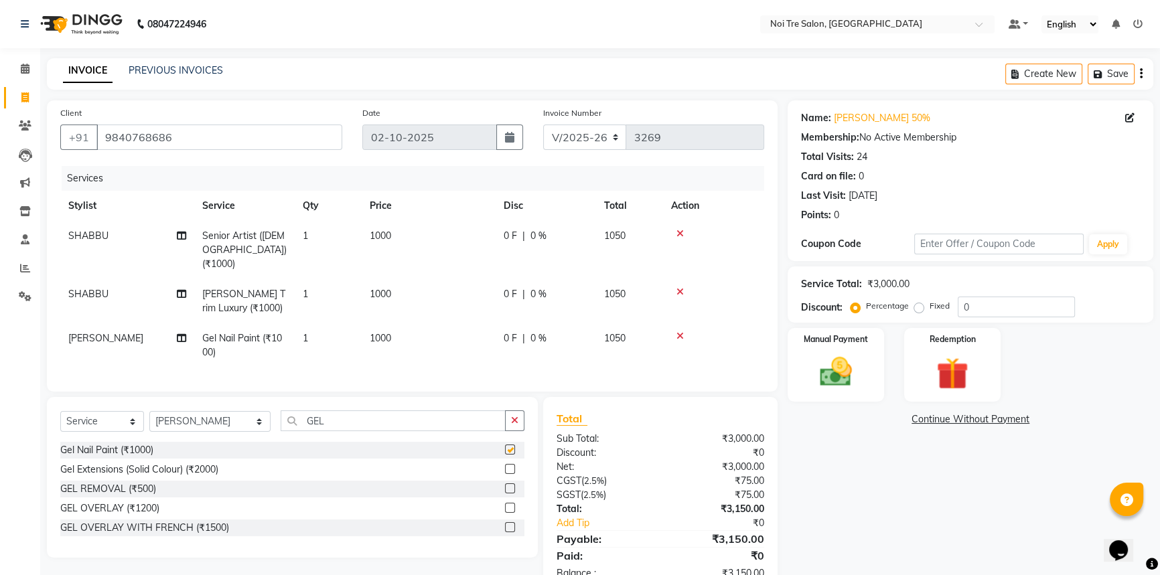
checkbox input "false"
click at [387, 324] on td "1000" at bounding box center [429, 346] width 134 height 44
select select "43583"
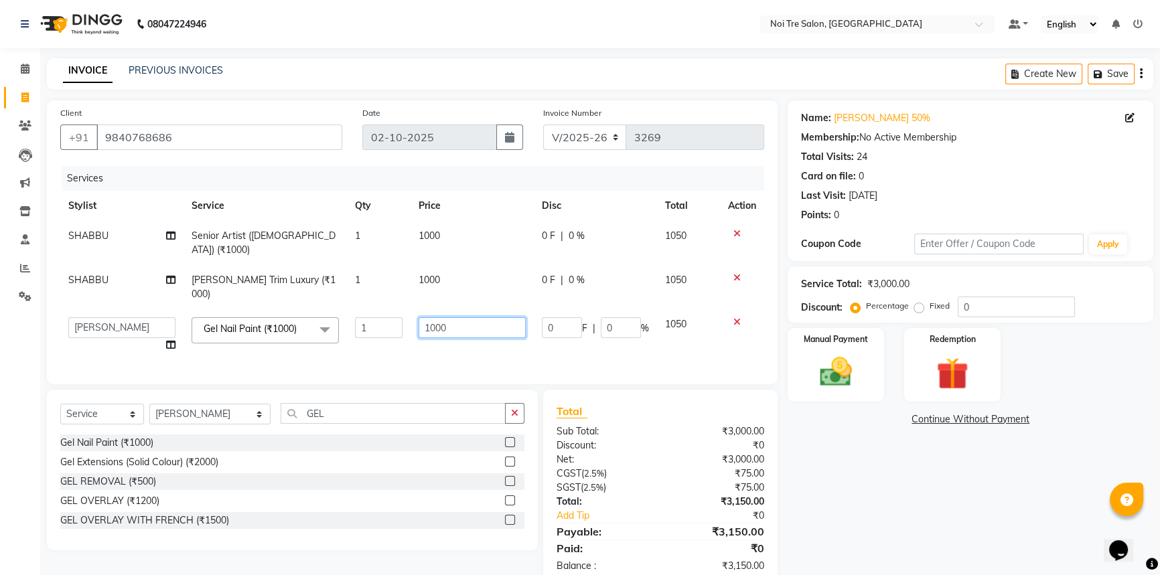
drag, startPoint x: 476, startPoint y: 301, endPoint x: 334, endPoint y: 305, distance: 141.4
click at [338, 309] on tr "[PERSON_NAME] [PERSON_NAME] STYLE DIRECTOR Curls Color [PERSON_NAME] [PERSON_NA…" at bounding box center [412, 334] width 704 height 51
type input "1500"
click at [407, 331] on tr "[PERSON_NAME] [PERSON_NAME] STYLE DIRECTOR Curls Color [PERSON_NAME] [PERSON_NA…" at bounding box center [412, 334] width 704 height 51
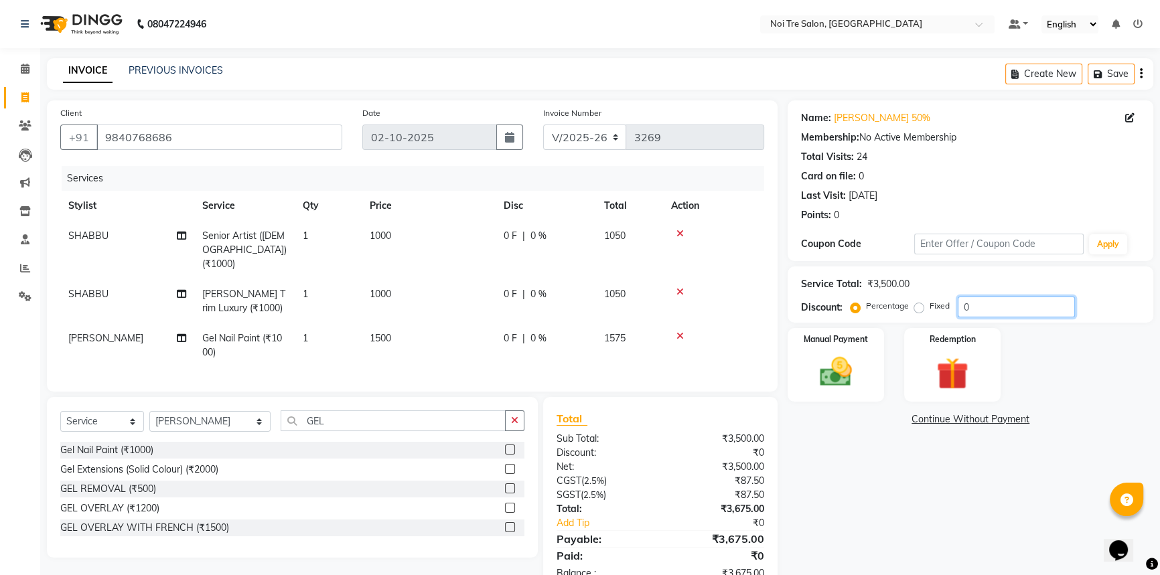
drag, startPoint x: 978, startPoint y: 303, endPoint x: 896, endPoint y: 300, distance: 81.8
click at [903, 303] on div "Percentage Fixed 0" at bounding box center [964, 307] width 222 height 21
type input "50"
click at [1116, 297] on div "Discount: Percentage Fixed 50" at bounding box center [970, 307] width 339 height 21
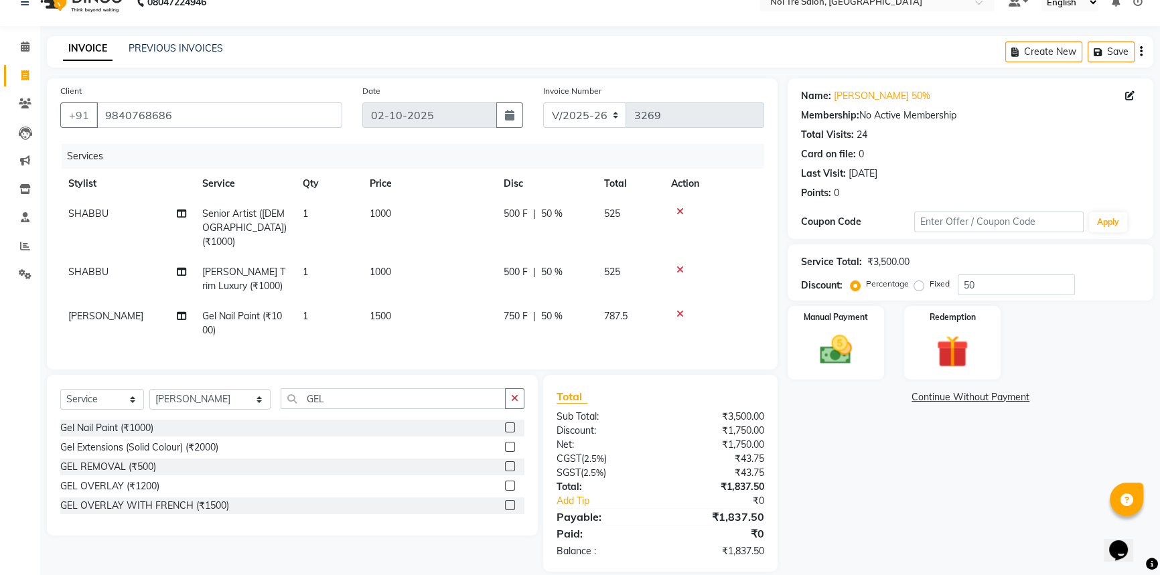
scroll to position [34, 0]
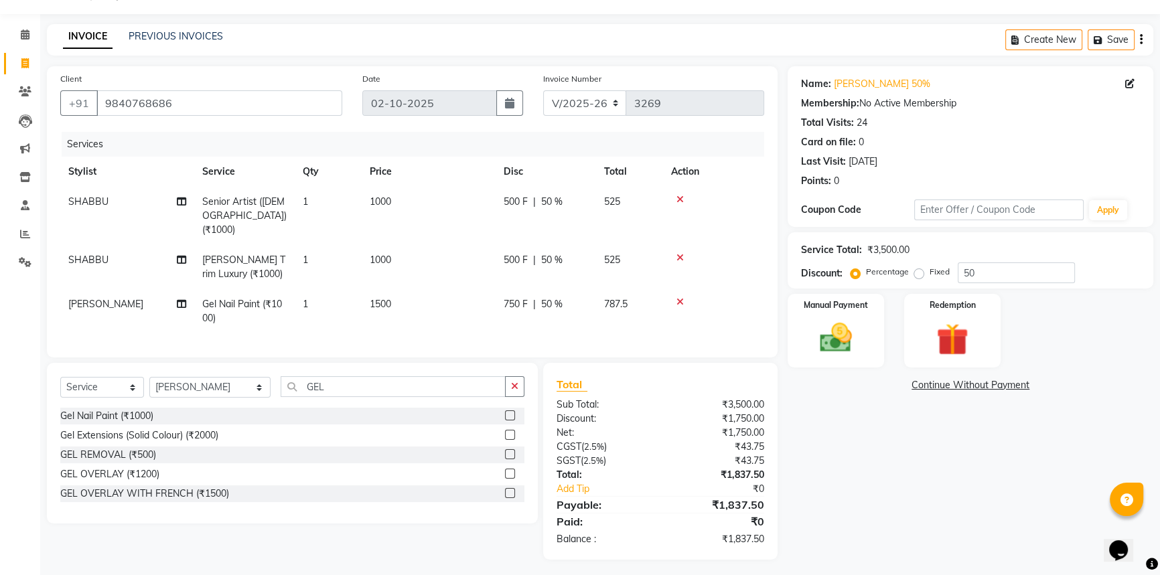
click at [380, 196] on span "1000" at bounding box center [380, 202] width 21 height 12
select select "37920"
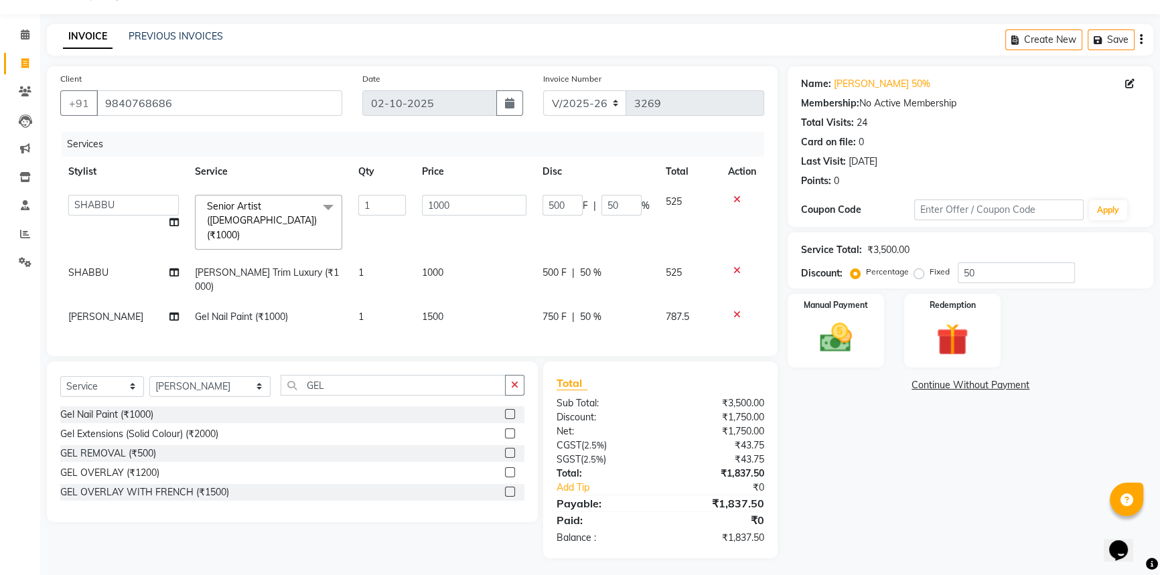
scroll to position [19, 0]
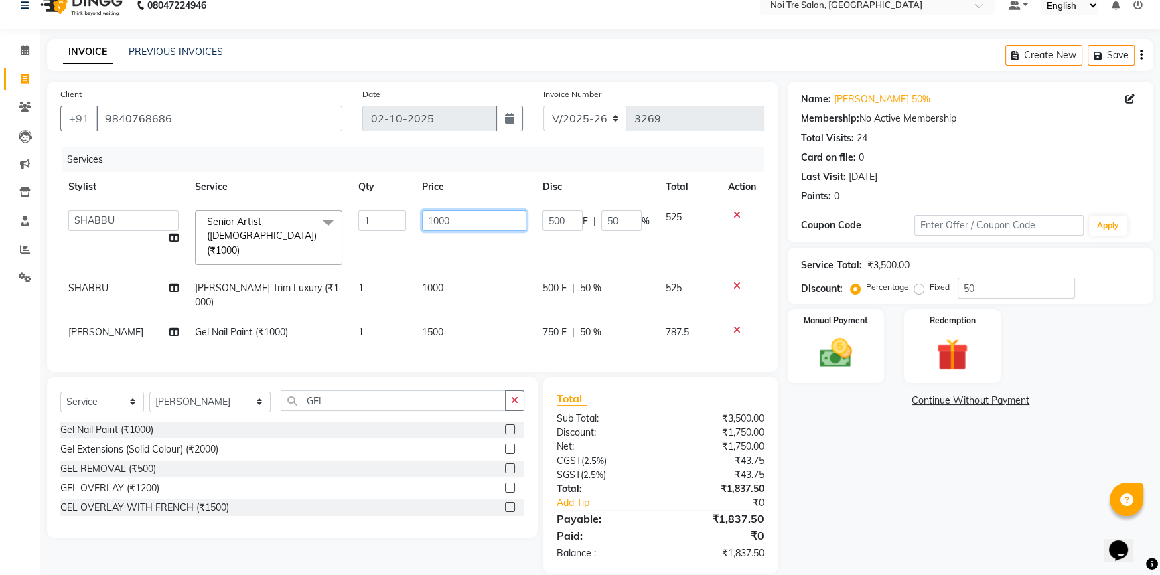
drag, startPoint x: 450, startPoint y: 220, endPoint x: 251, endPoint y: 214, distance: 198.4
click at [253, 215] on tr "[PERSON_NAME] [PERSON_NAME] STYLE DIRECTOR Curls Color [PERSON_NAME] [PERSON_NA…" at bounding box center [412, 237] width 704 height 71
type input "1500"
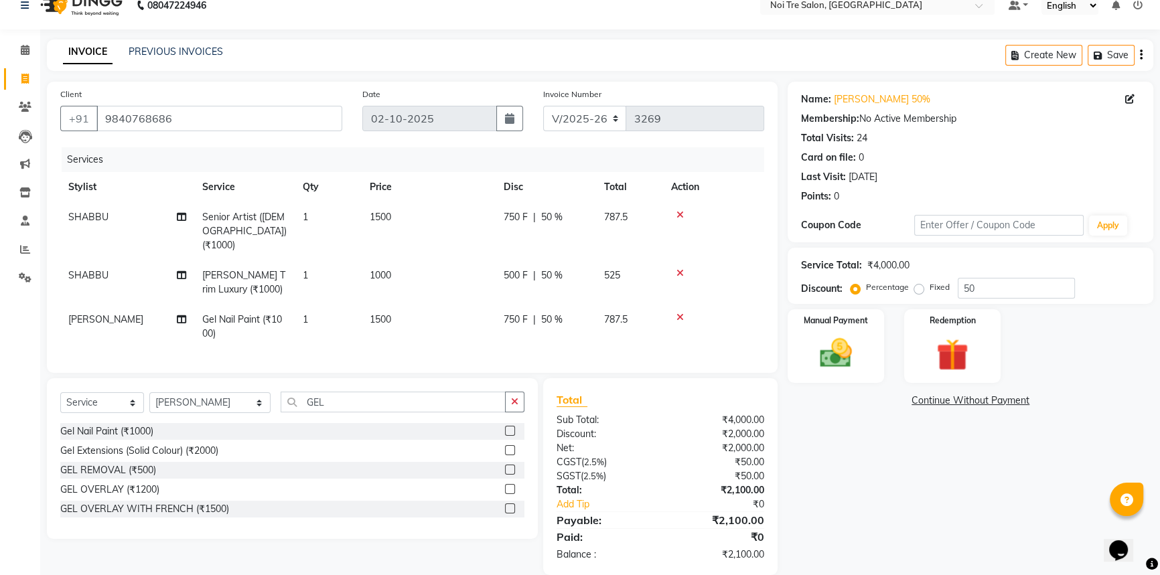
click at [771, 241] on div "Client [PHONE_NUMBER] Date [DATE] Invoice Number V/2025 V/[PHONE_NUMBER] Servic…" at bounding box center [412, 227] width 731 height 291
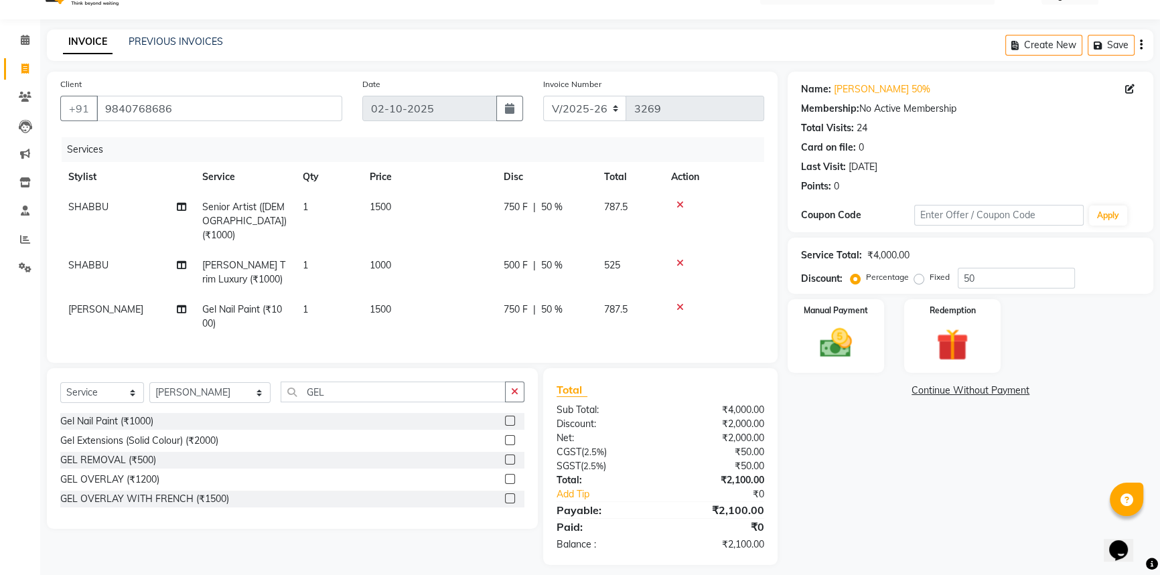
scroll to position [34, 0]
